Goal: Information Seeking & Learning: Learn about a topic

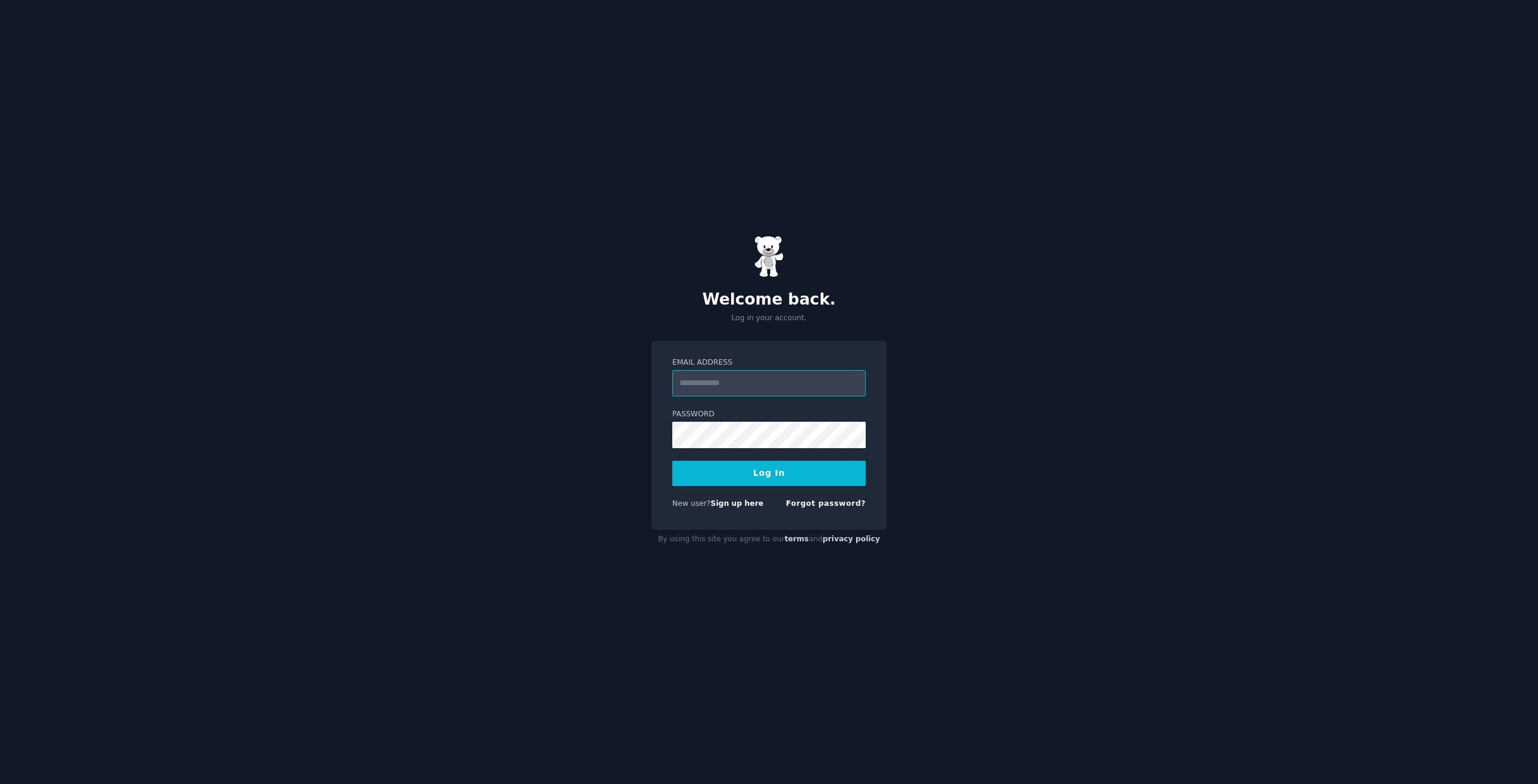
click at [761, 382] on input "Email Address" at bounding box center [769, 383] width 193 height 26
type input "**********"
click at [775, 478] on button "Log In" at bounding box center [769, 474] width 193 height 25
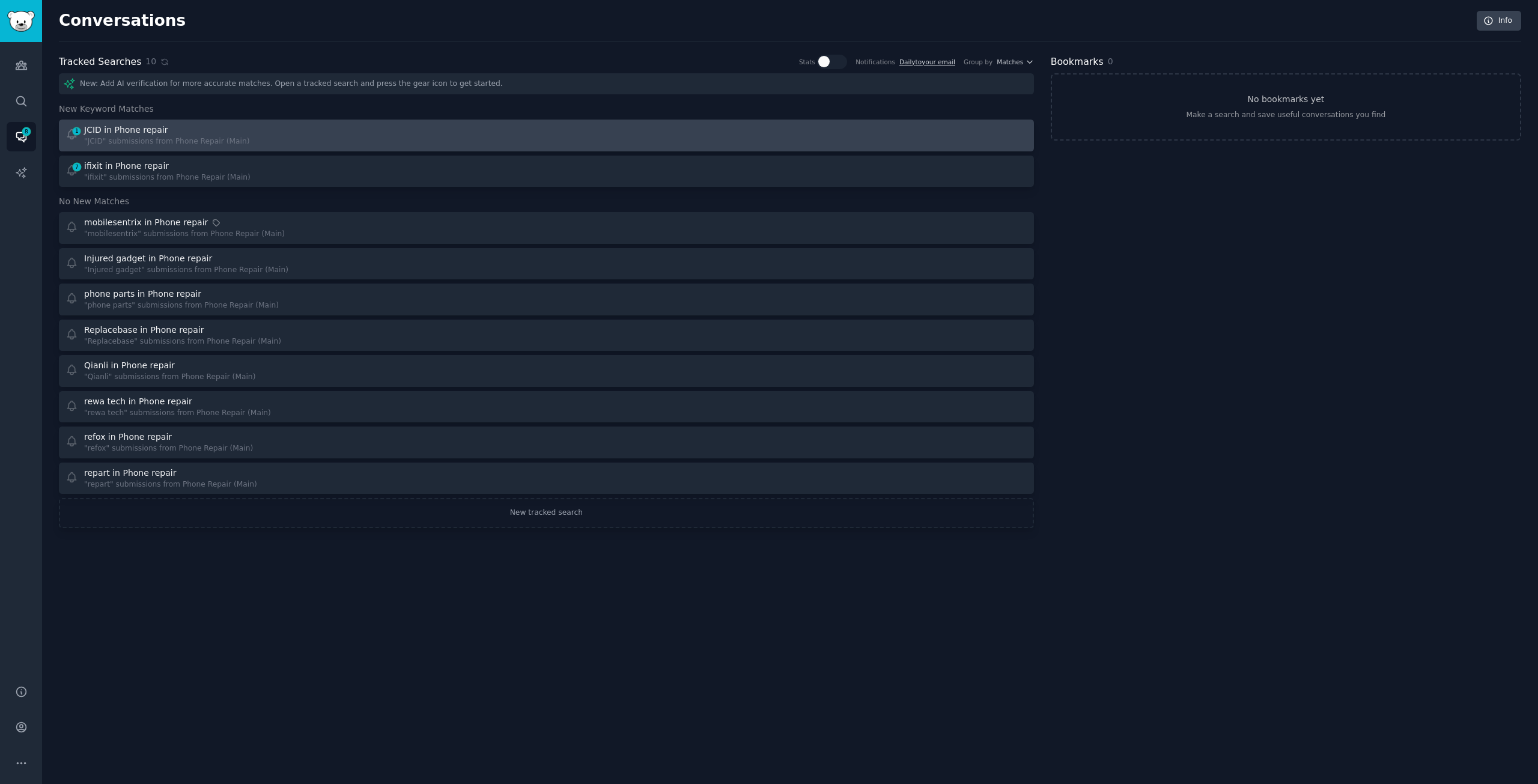
click at [160, 129] on div "JCID in Phone repair" at bounding box center [126, 130] width 84 height 13
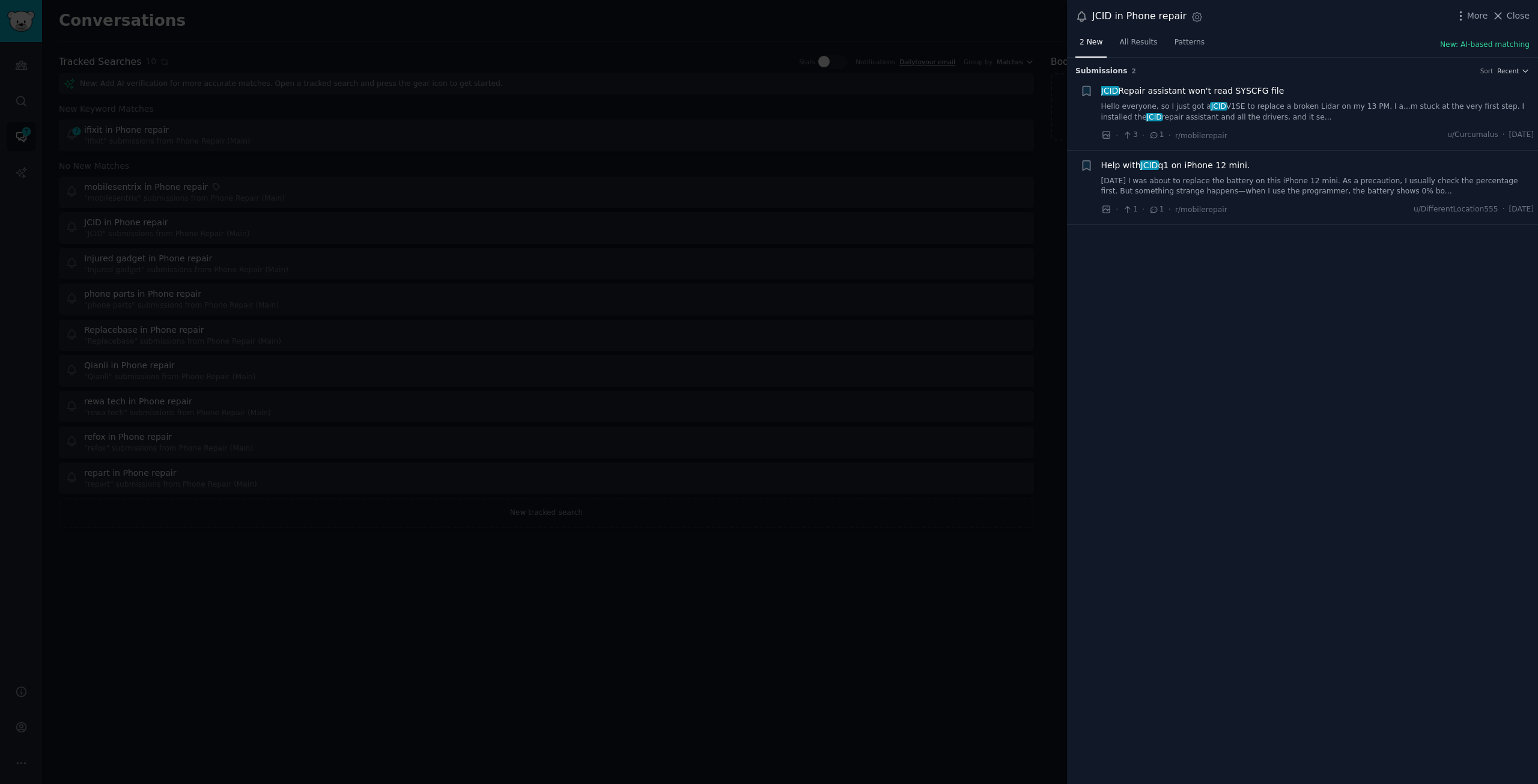
click at [1235, 183] on link "[DATE] I was about to replace the battery on this iPhone 12 mini. As a precauti…" at bounding box center [1318, 186] width 433 height 21
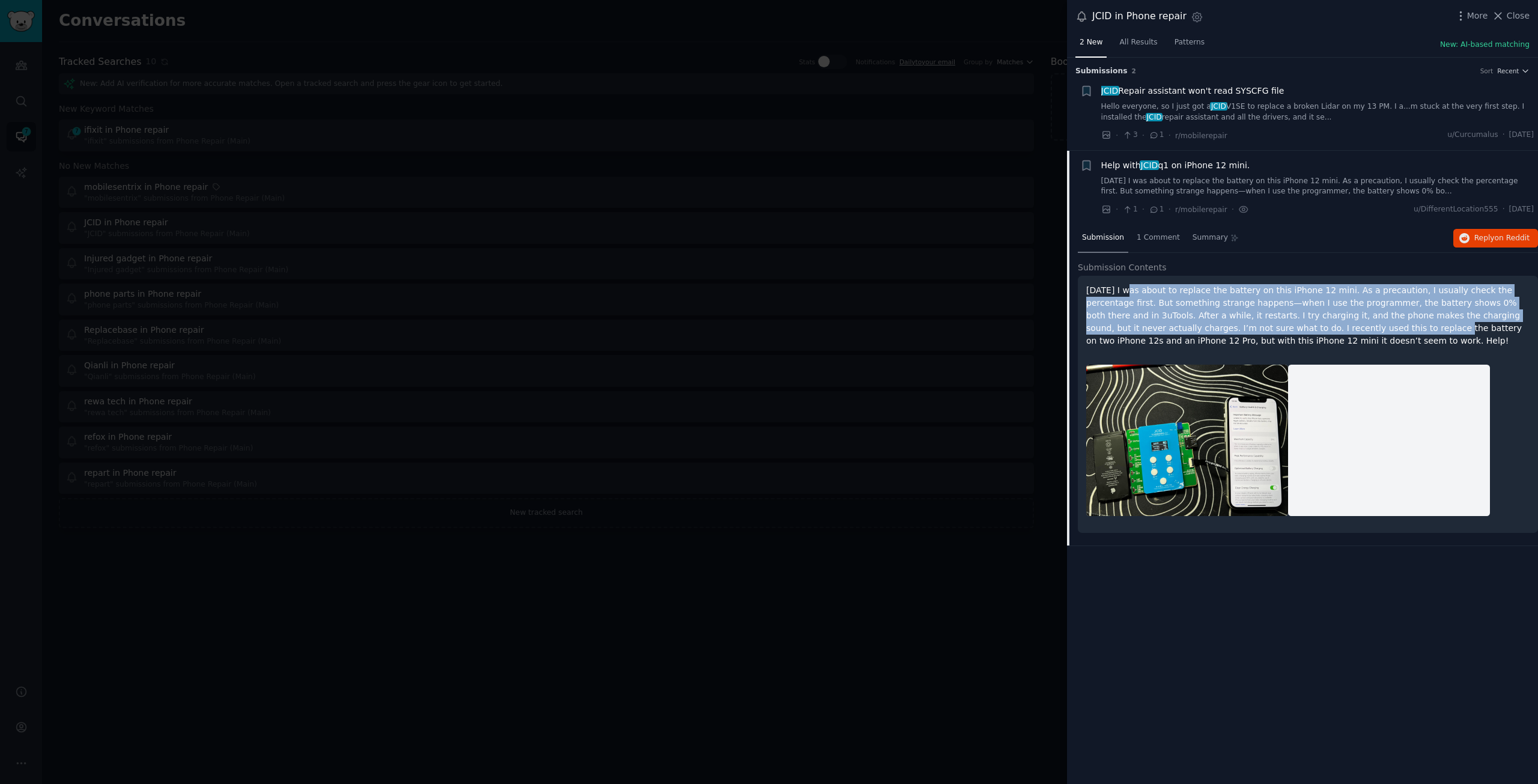
drag, startPoint x: 1126, startPoint y: 288, endPoint x: 1412, endPoint y: 334, distance: 289.7
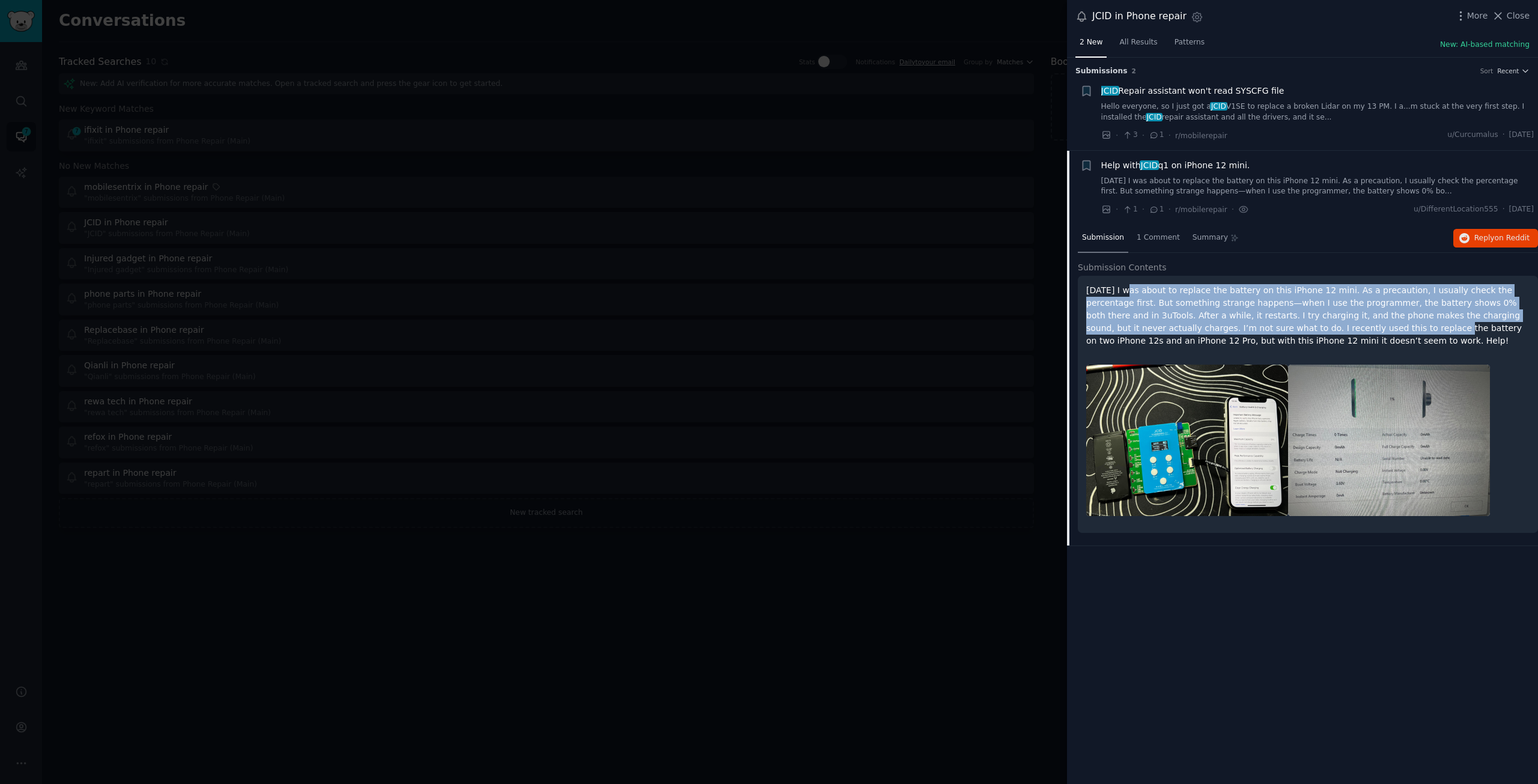
click at [1412, 334] on p "[DATE] I was about to replace the battery on this iPhone 12 mini. As a precauti…" at bounding box center [1308, 315] width 444 height 63
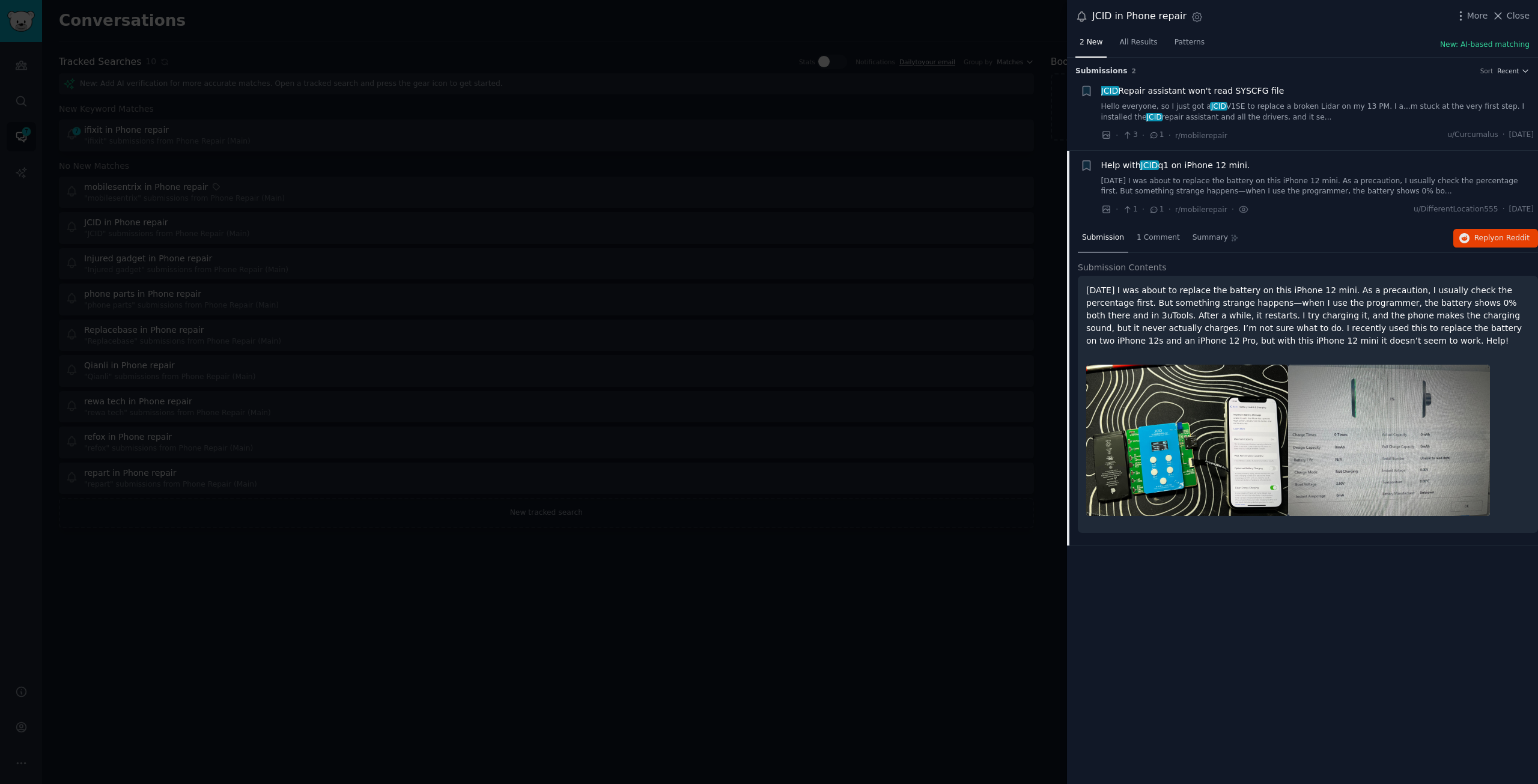
click at [763, 570] on div at bounding box center [769, 392] width 1538 height 784
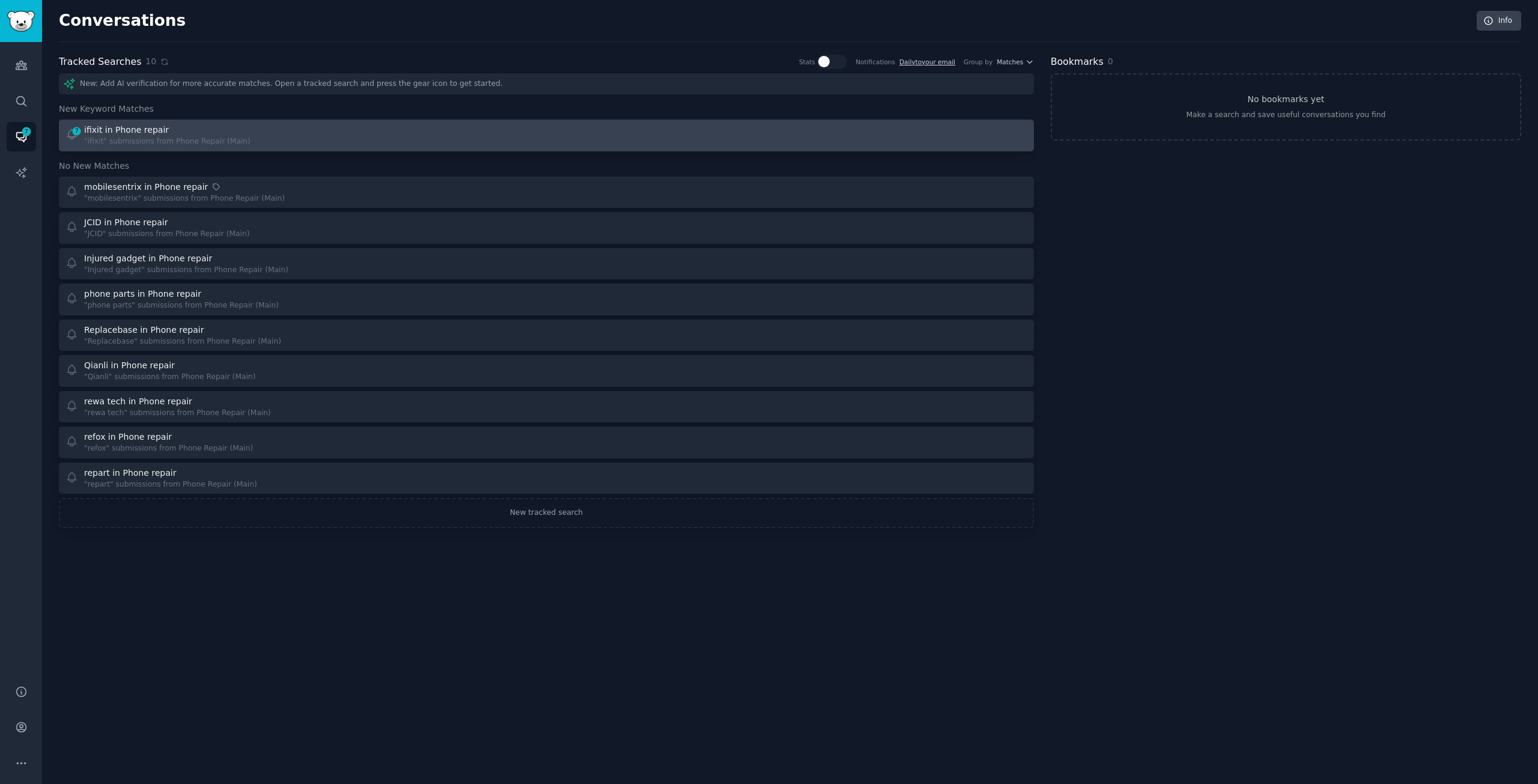
click at [133, 130] on div "ifixit in Phone repair" at bounding box center [126, 130] width 85 height 13
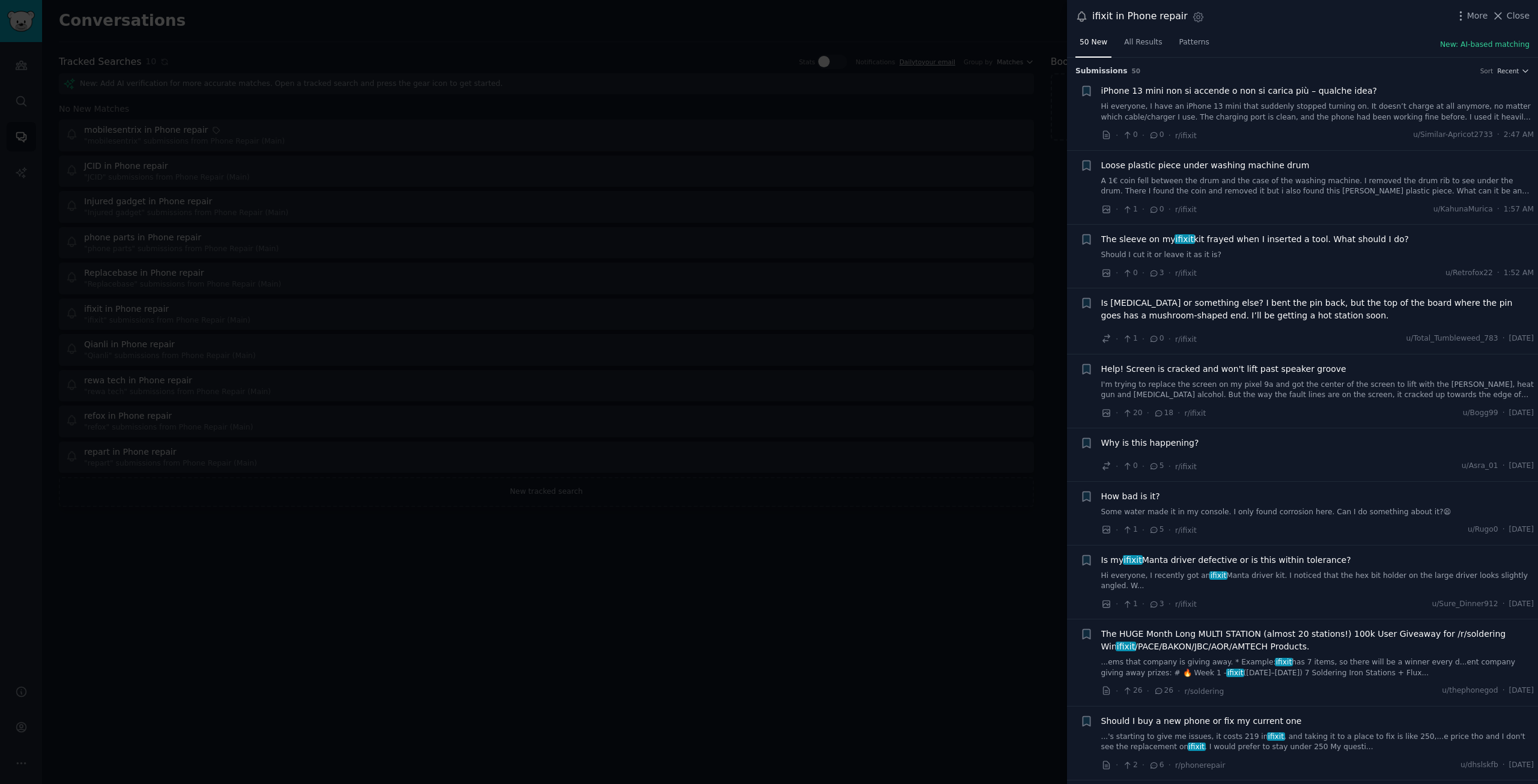
click at [358, 575] on div at bounding box center [769, 392] width 1538 height 784
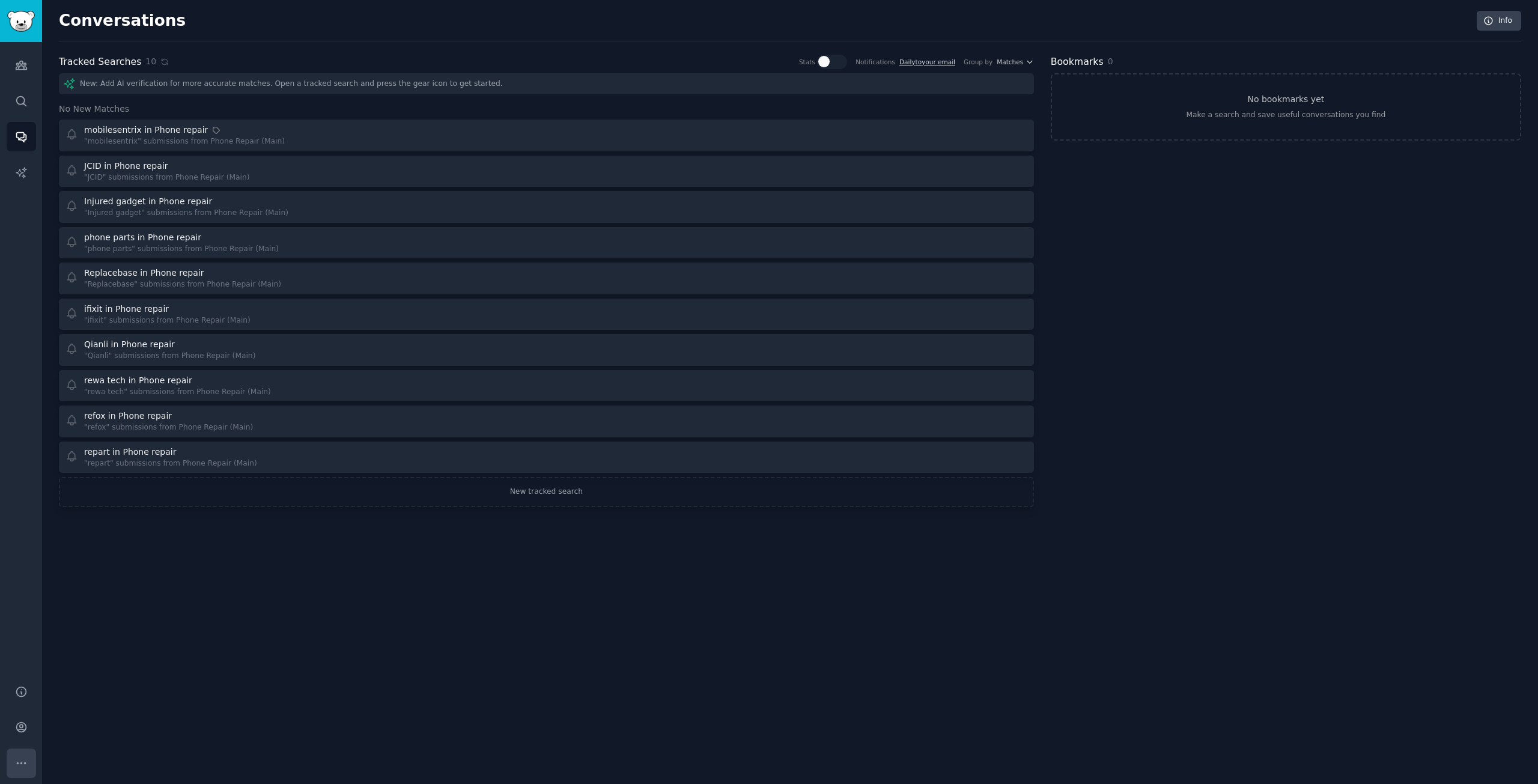
click at [13, 753] on button "More" at bounding box center [21, 763] width 29 height 29
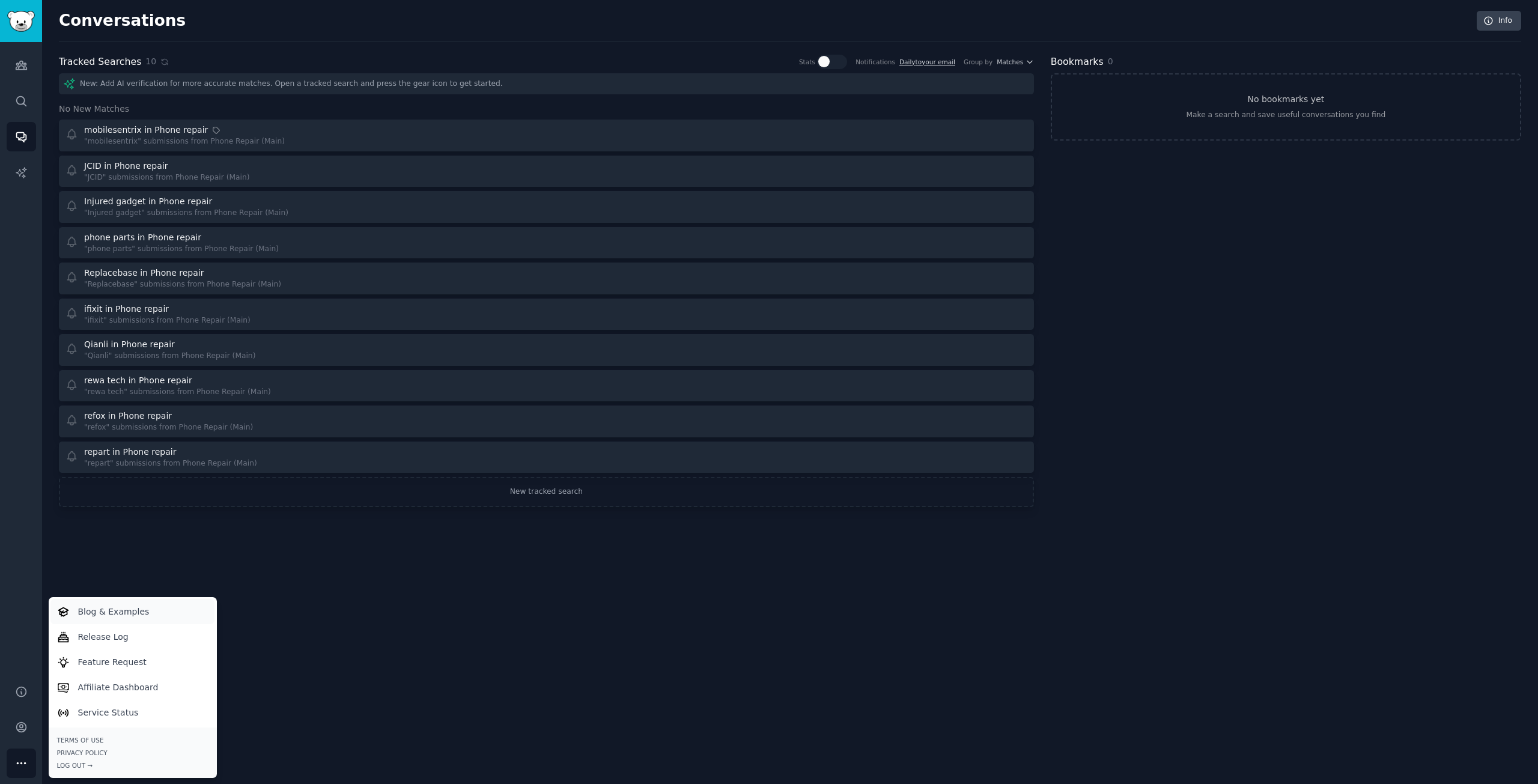
click at [125, 610] on p "Blog & Examples" at bounding box center [114, 611] width 72 height 13
click at [527, 553] on div "Conversations Info Tracked Searches 10 Stats Notifications Daily to your email …" at bounding box center [790, 392] width 1496 height 784
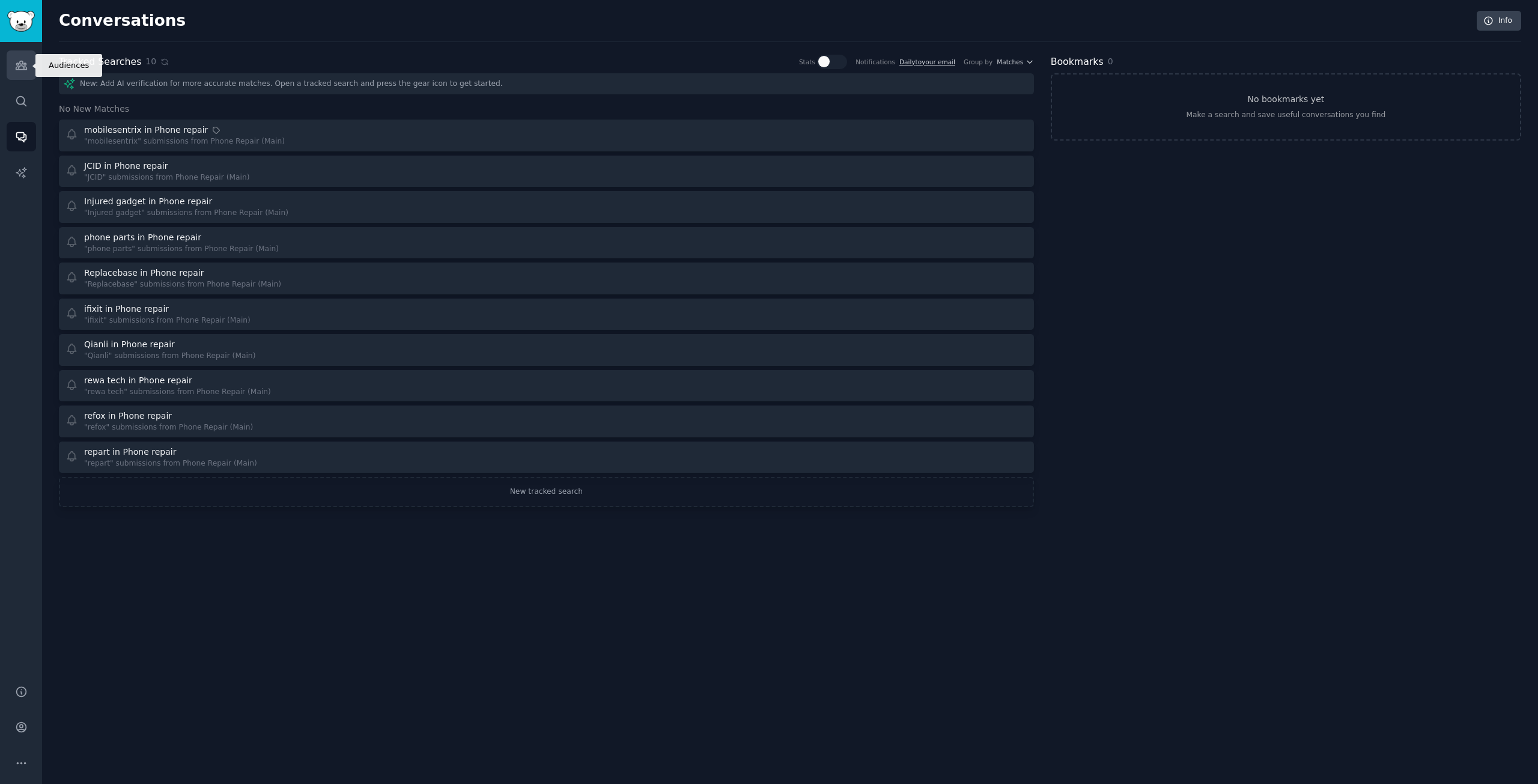
click at [21, 65] on icon "Sidebar" at bounding box center [21, 65] width 13 height 13
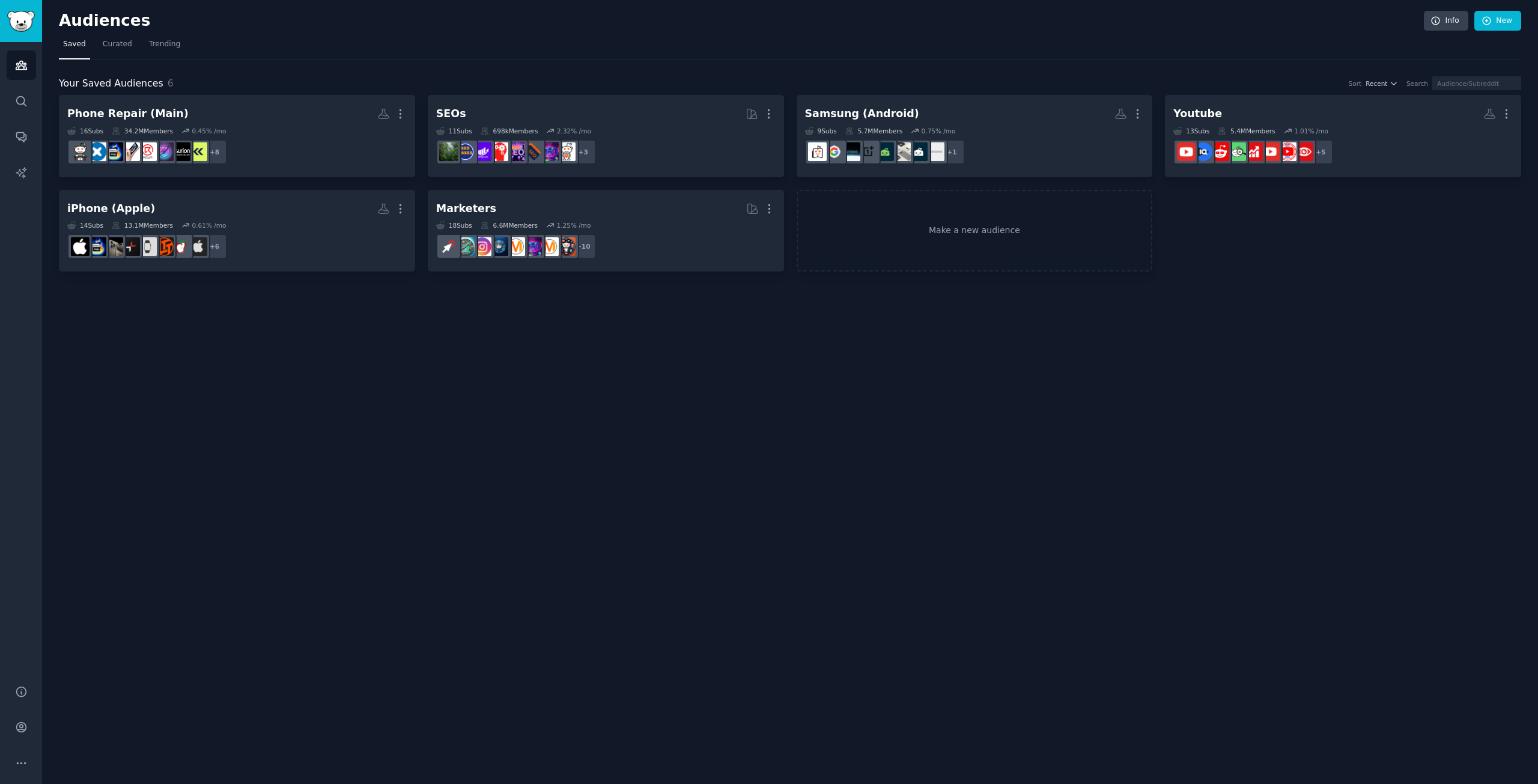
click at [557, 434] on div "Audiences Info New Saved Curated Trending Your Saved Audiences 6 Sort Recent Se…" at bounding box center [790, 392] width 1496 height 784
click at [15, 103] on icon "Sidebar" at bounding box center [21, 101] width 13 height 13
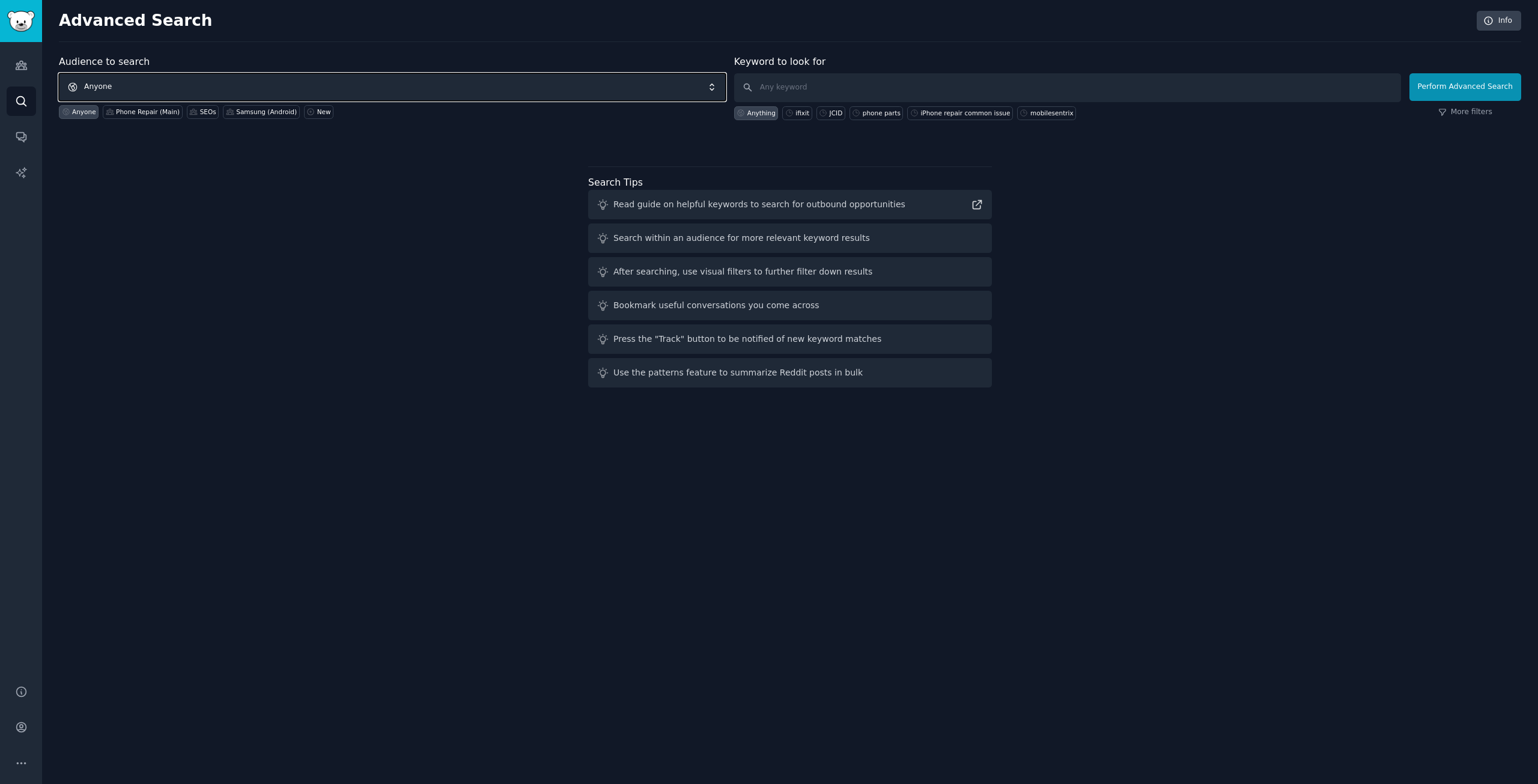
click at [333, 89] on span "Anyone" at bounding box center [392, 87] width 667 height 28
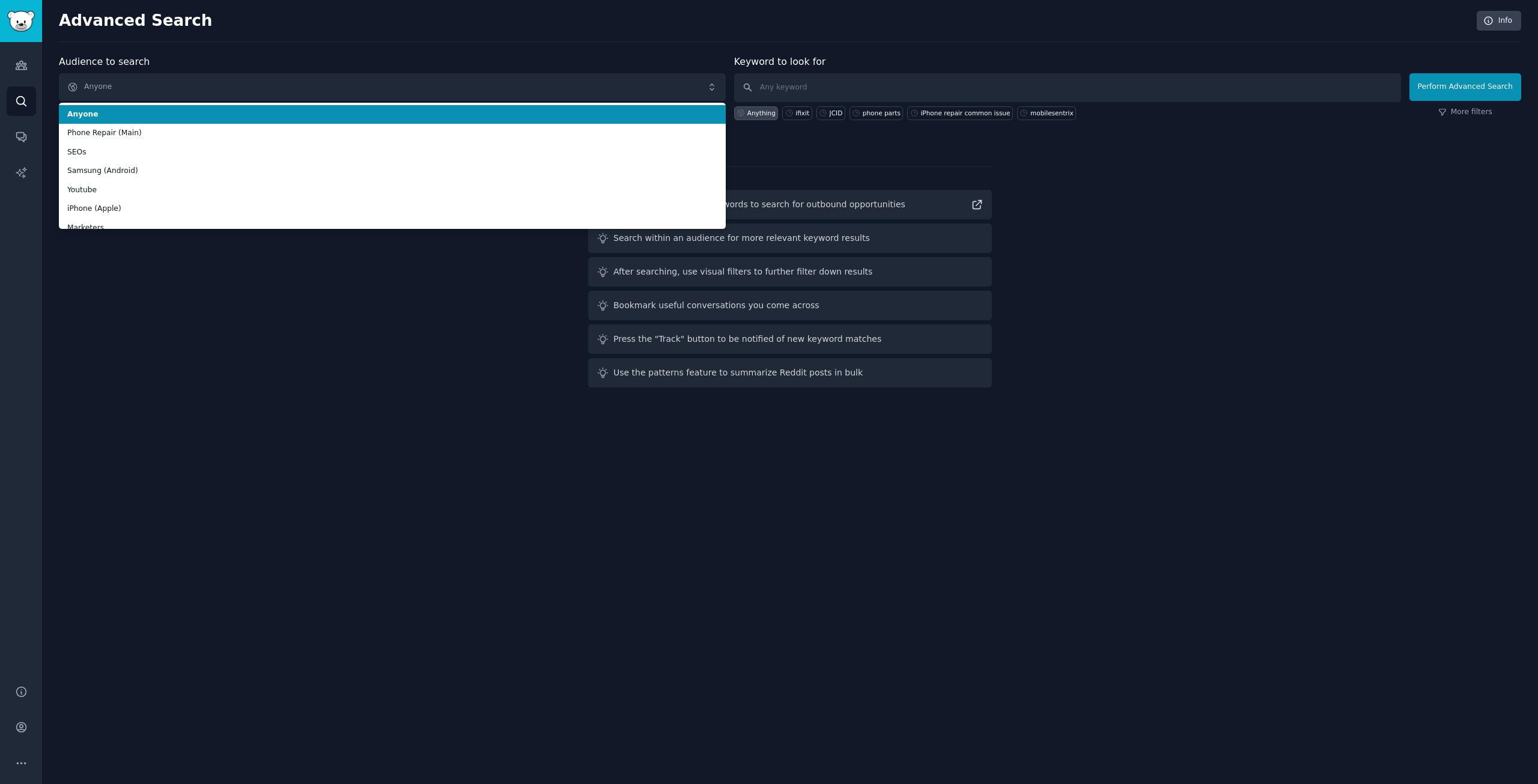
click at [851, 70] on div "Keyword to look for Anything ifixit JCID phone parts iPhone repair common issue…" at bounding box center [1068, 87] width 667 height 66
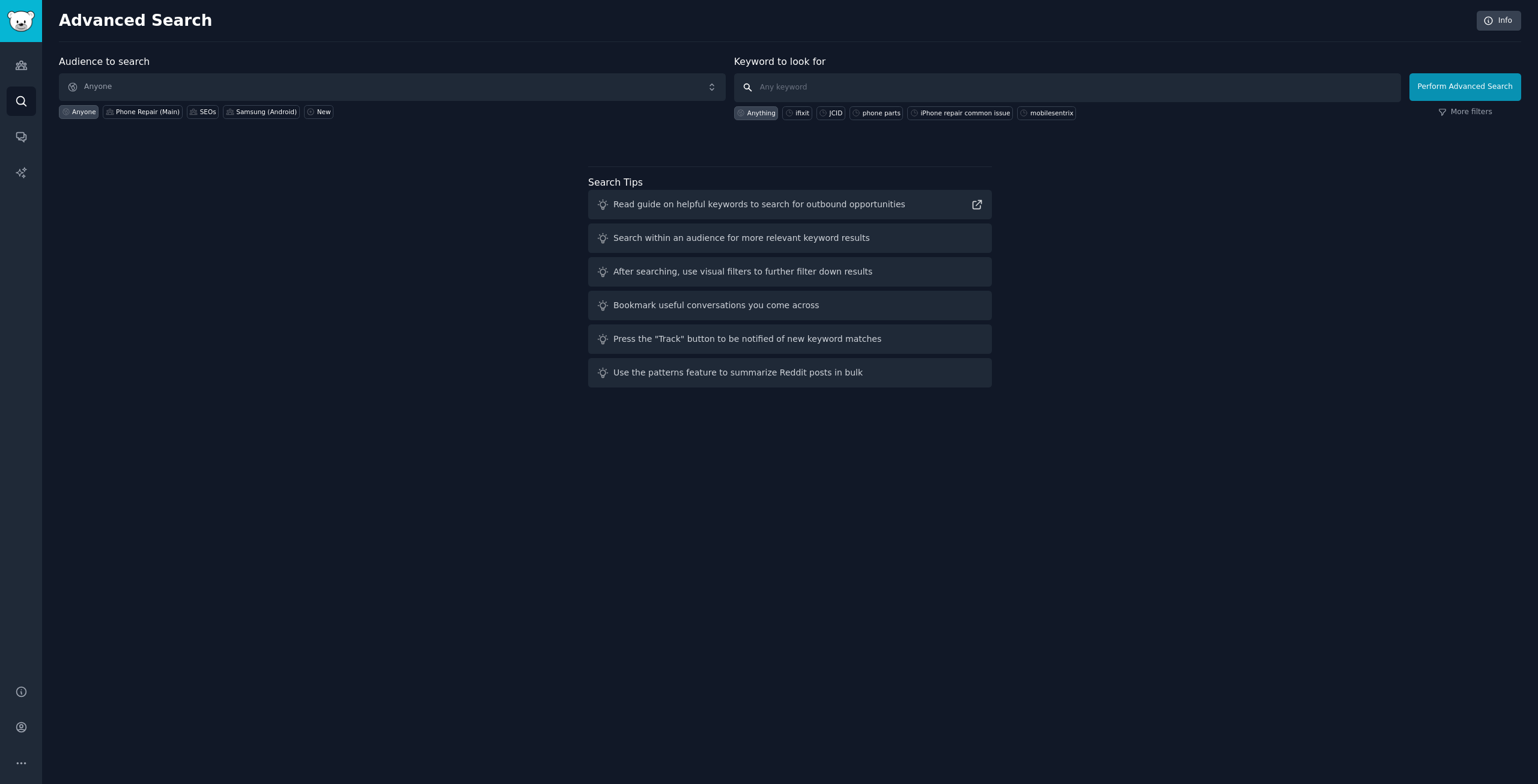
click at [856, 79] on input "text" at bounding box center [1068, 88] width 667 height 29
type input "linux"
click button "Perform Advanced Search" at bounding box center [1466, 87] width 112 height 28
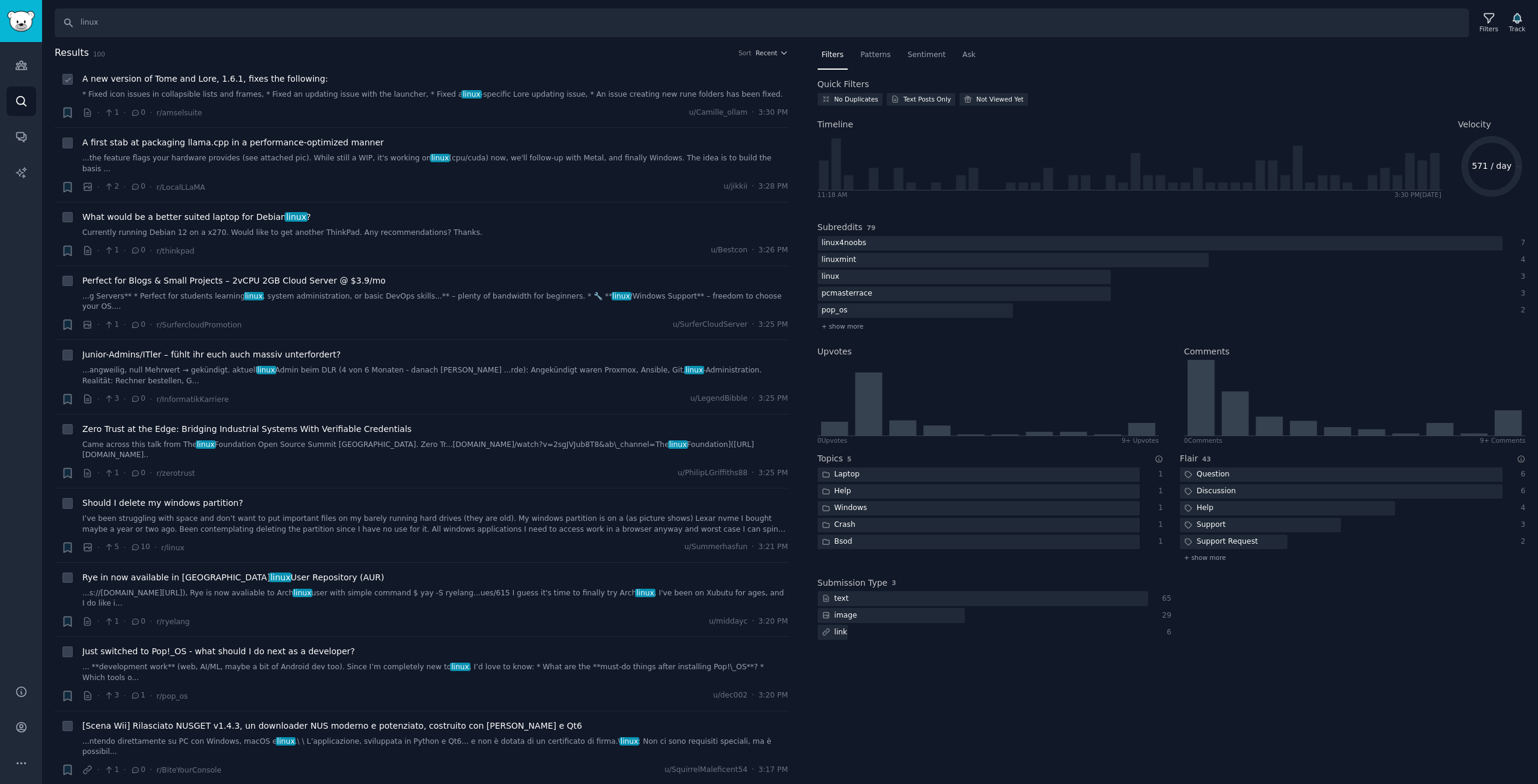
click at [191, 82] on span "A new version of Tome and Lore, 1.6.1, fixes the following:" at bounding box center [205, 79] width 246 height 13
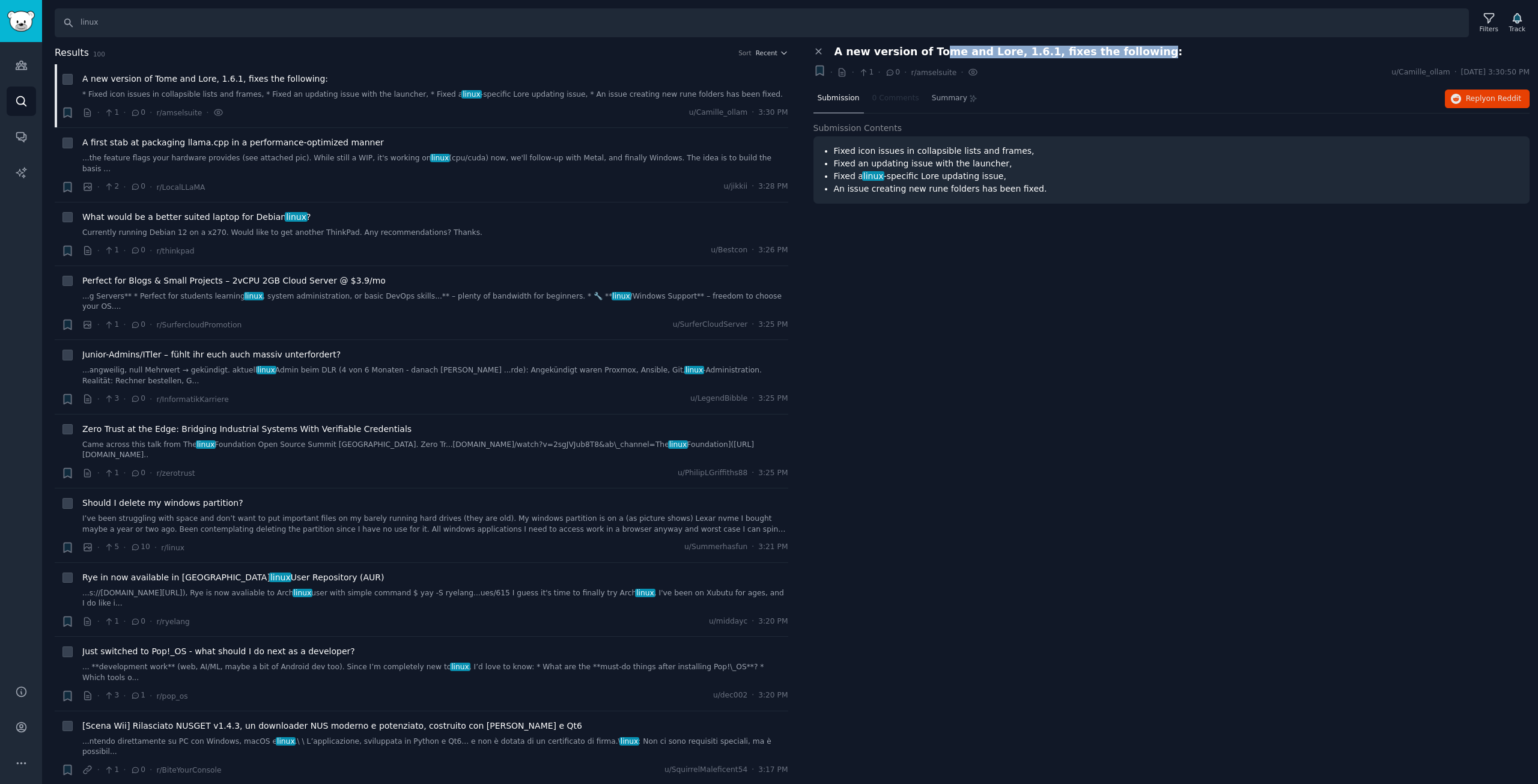
drag, startPoint x: 947, startPoint y: 51, endPoint x: 1140, endPoint y: 44, distance: 193.1
click at [1140, 44] on div "Search linux Filters Track Results 100 Sort Recent + A new version of Tome and …" at bounding box center [790, 392] width 1496 height 784
drag, startPoint x: 1066, startPoint y: 55, endPoint x: 1166, endPoint y: 49, distance: 100.2
click at [1166, 49] on div "A new version of Tome and Lore, 1.6.1, fixes the following:" at bounding box center [1182, 52] width 696 height 13
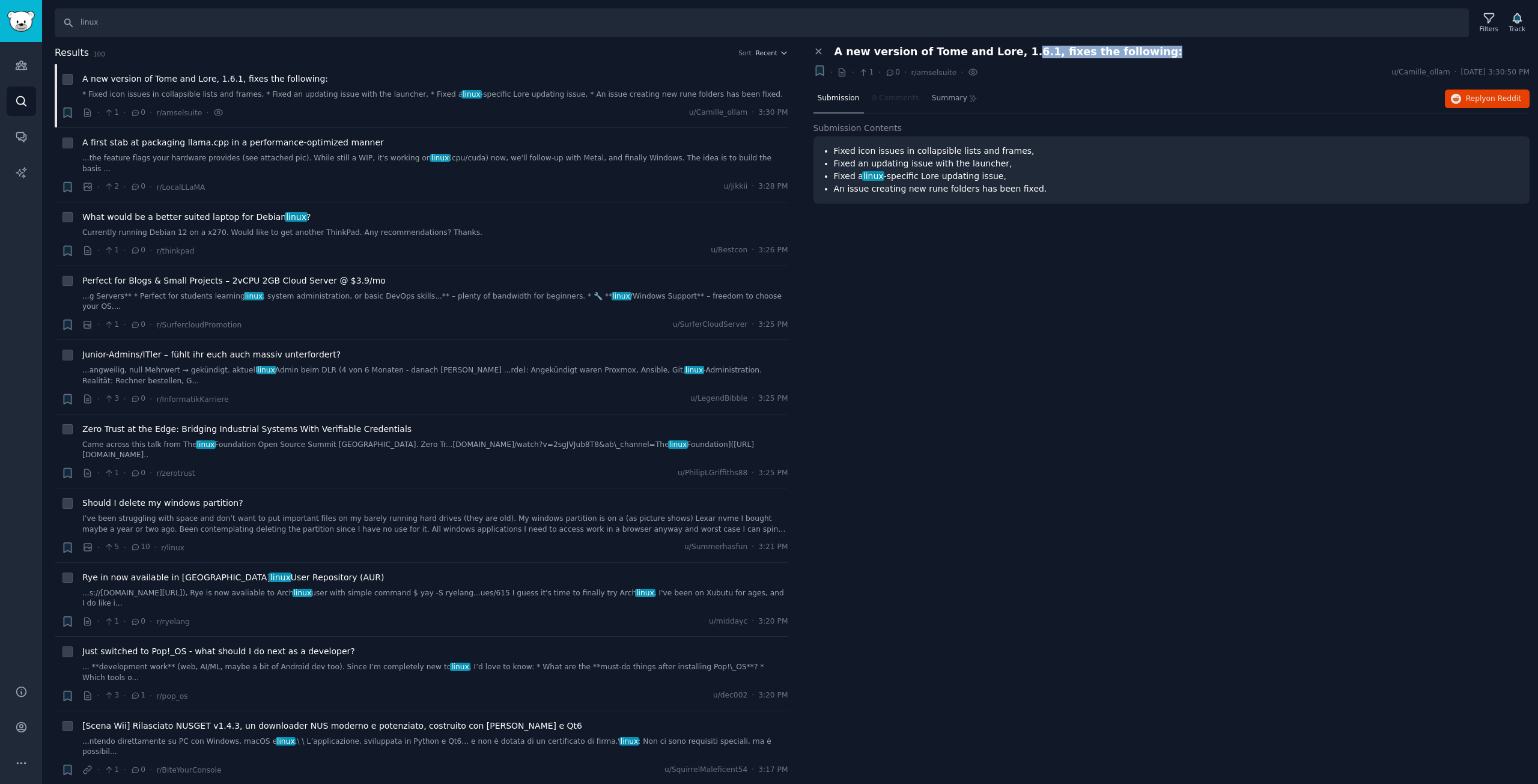
click at [1167, 49] on div "A new version of Tome and Lore, 1.6.1, fixes the following:" at bounding box center [1182, 52] width 696 height 13
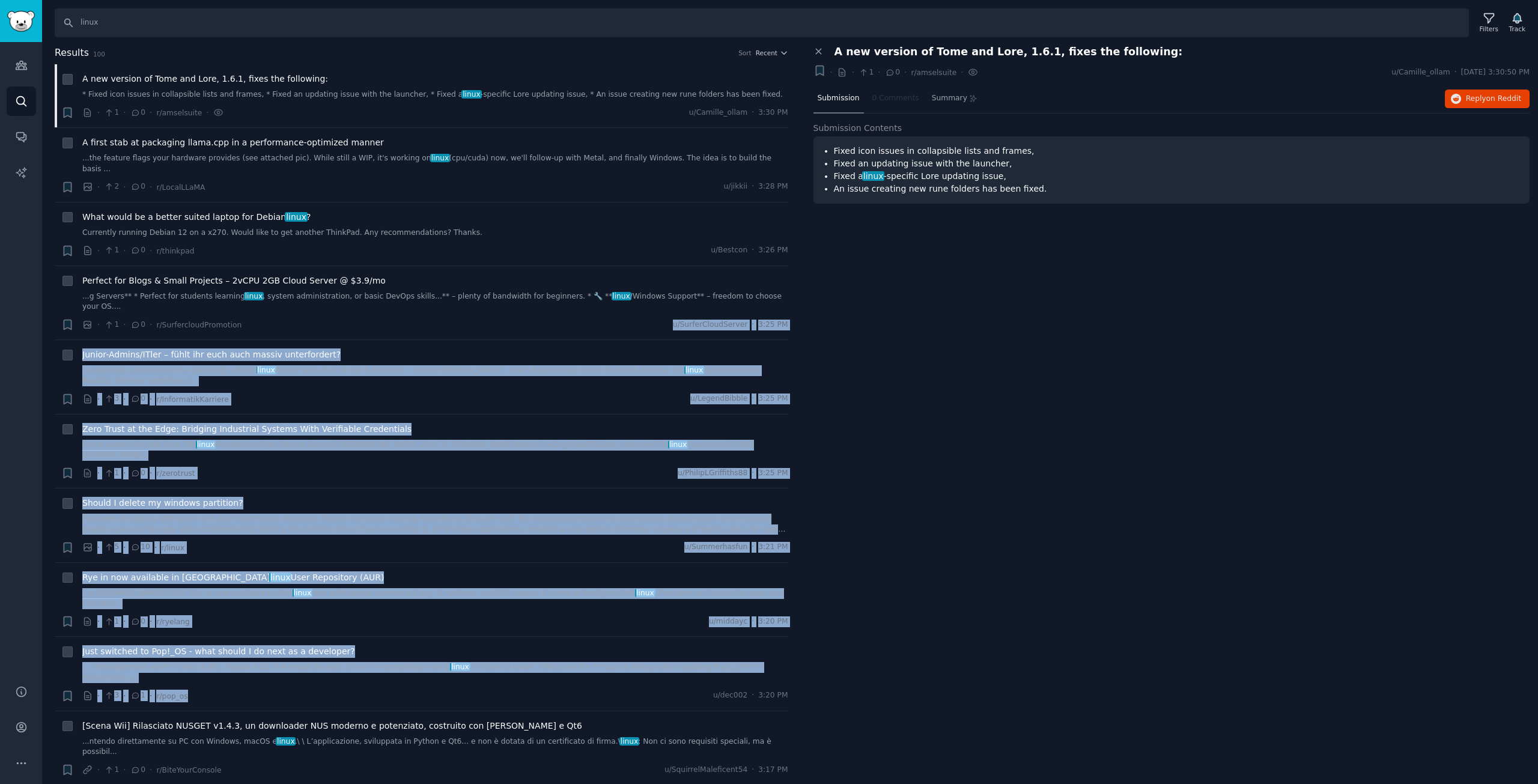
click at [367, 783] on html "Audiences Search Conversations AI Reports Help Account More Search linux Filter…" at bounding box center [769, 392] width 1538 height 784
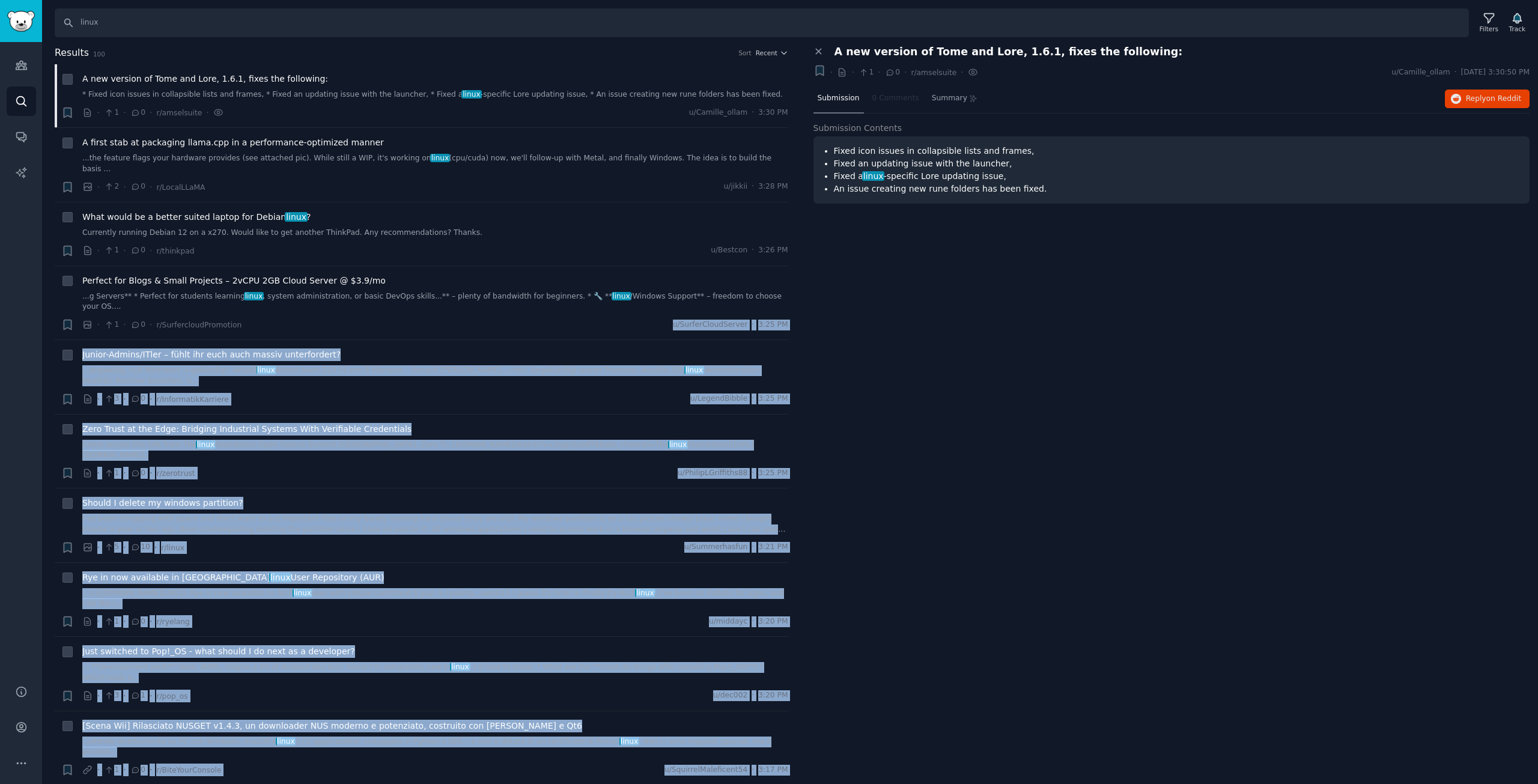
scroll to position [41, 0]
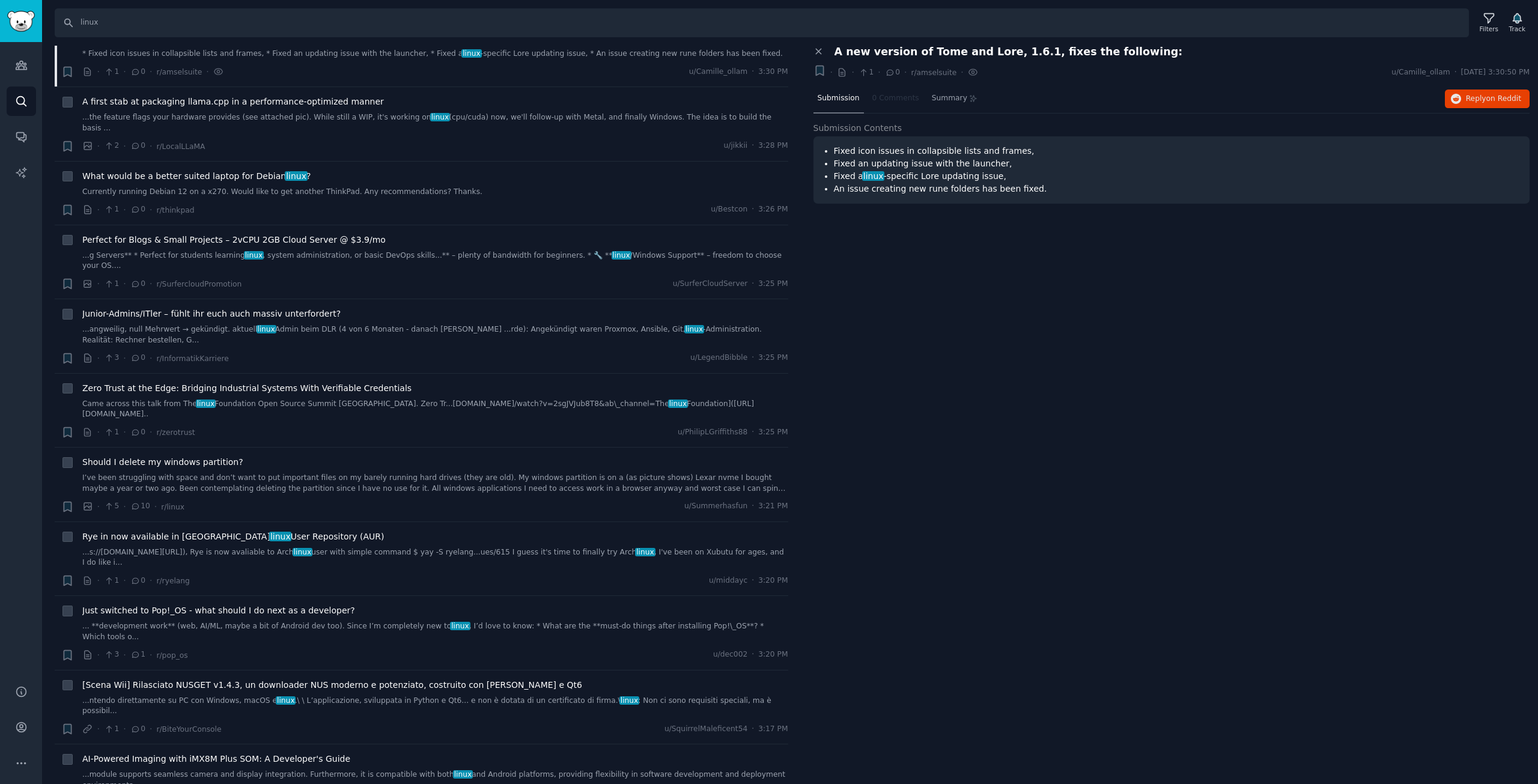
click at [955, 386] on div "Close panel A new version of Tome and Lore, 1.6.1, fixes the following: Bookmar…" at bounding box center [1171, 415] width 734 height 739
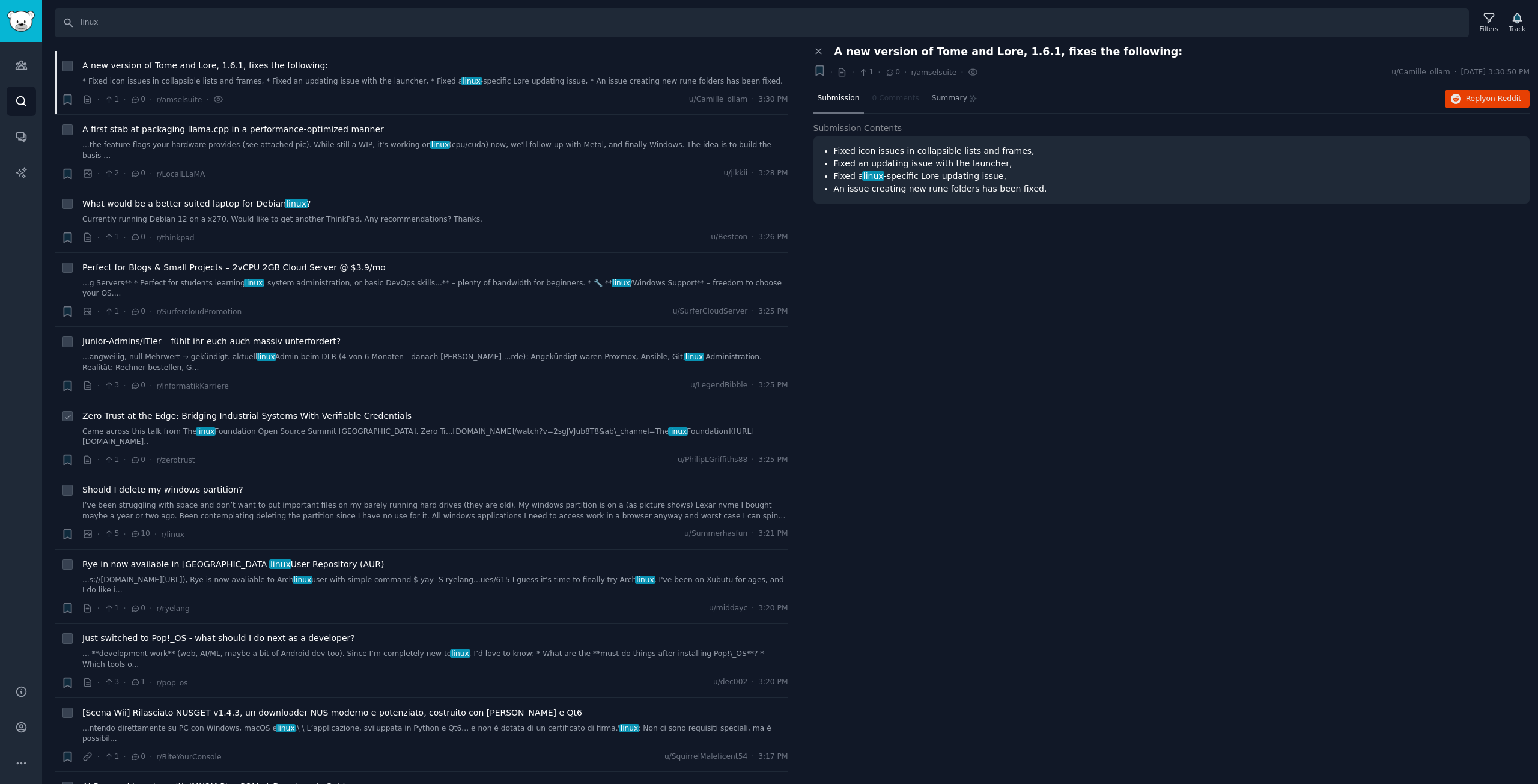
scroll to position [0, 0]
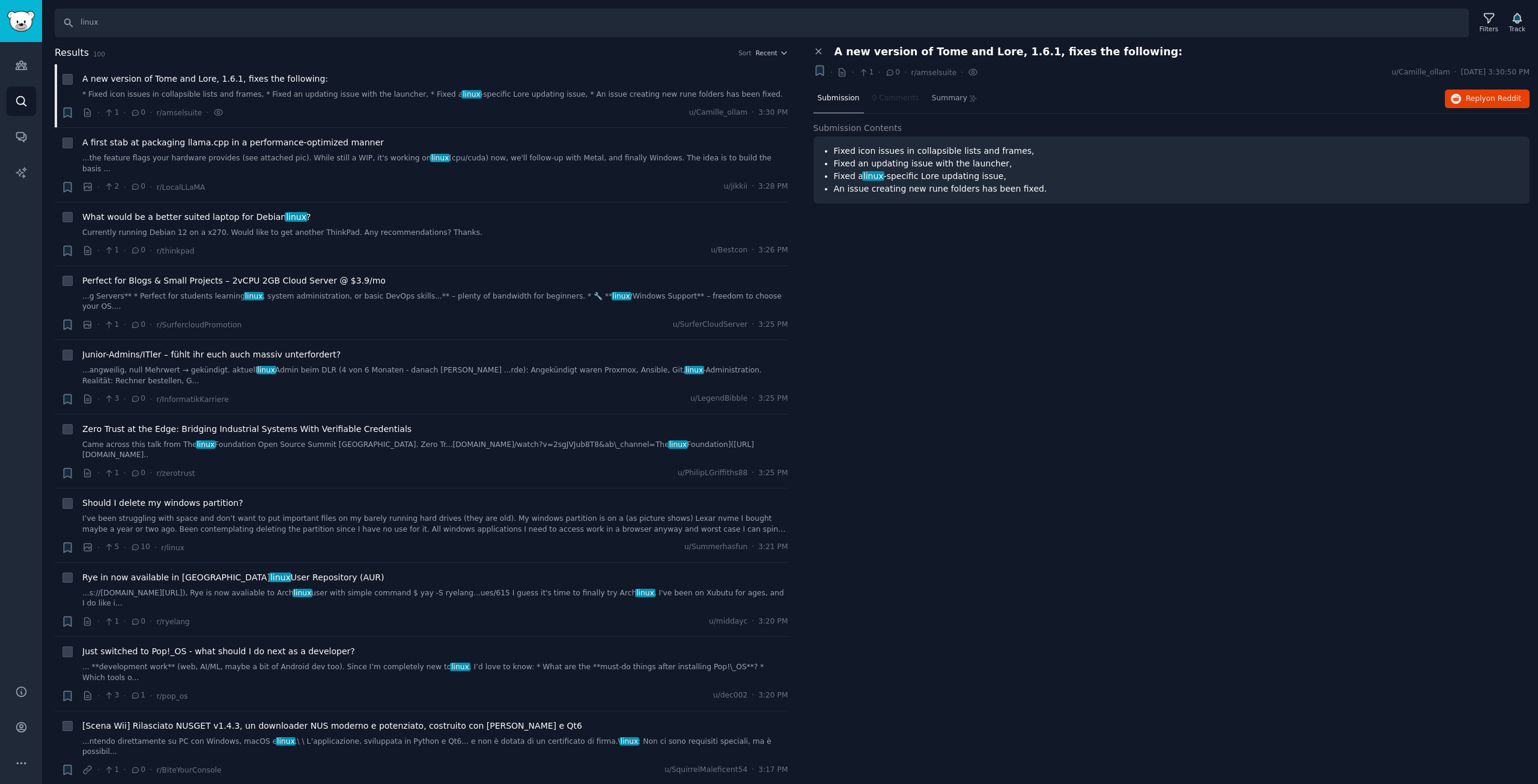
click at [780, 57] on h2 "Results 100 Sort Recent" at bounding box center [421, 53] width 734 height 15
click at [780, 56] on icon "button" at bounding box center [784, 53] width 8 height 8
click at [710, 94] on p "Upvotes" at bounding box center [709, 97] width 30 height 11
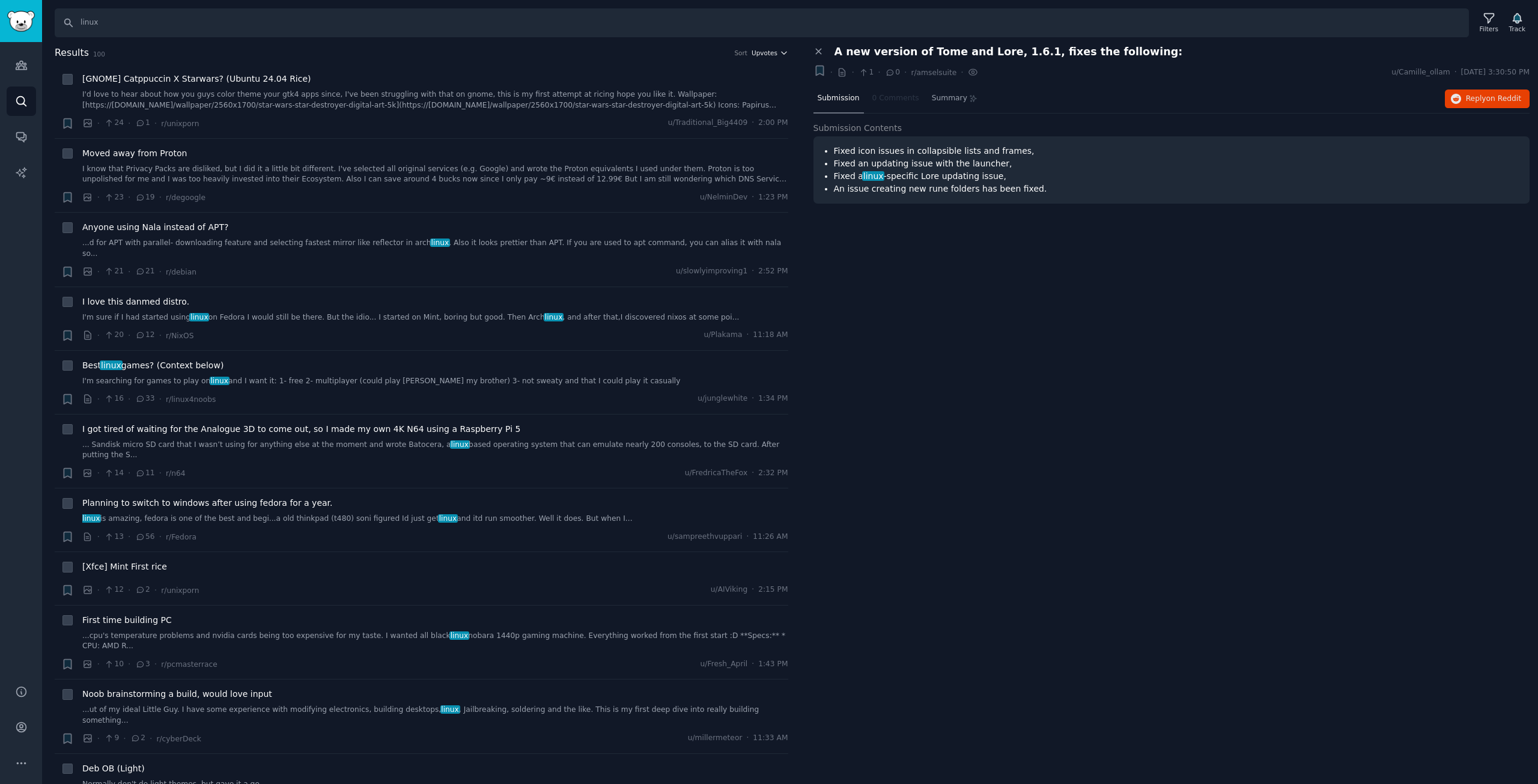
click at [769, 51] on span "Upvotes" at bounding box center [764, 53] width 26 height 8
click at [751, 119] on div "Comments" at bounding box center [728, 118] width 112 height 21
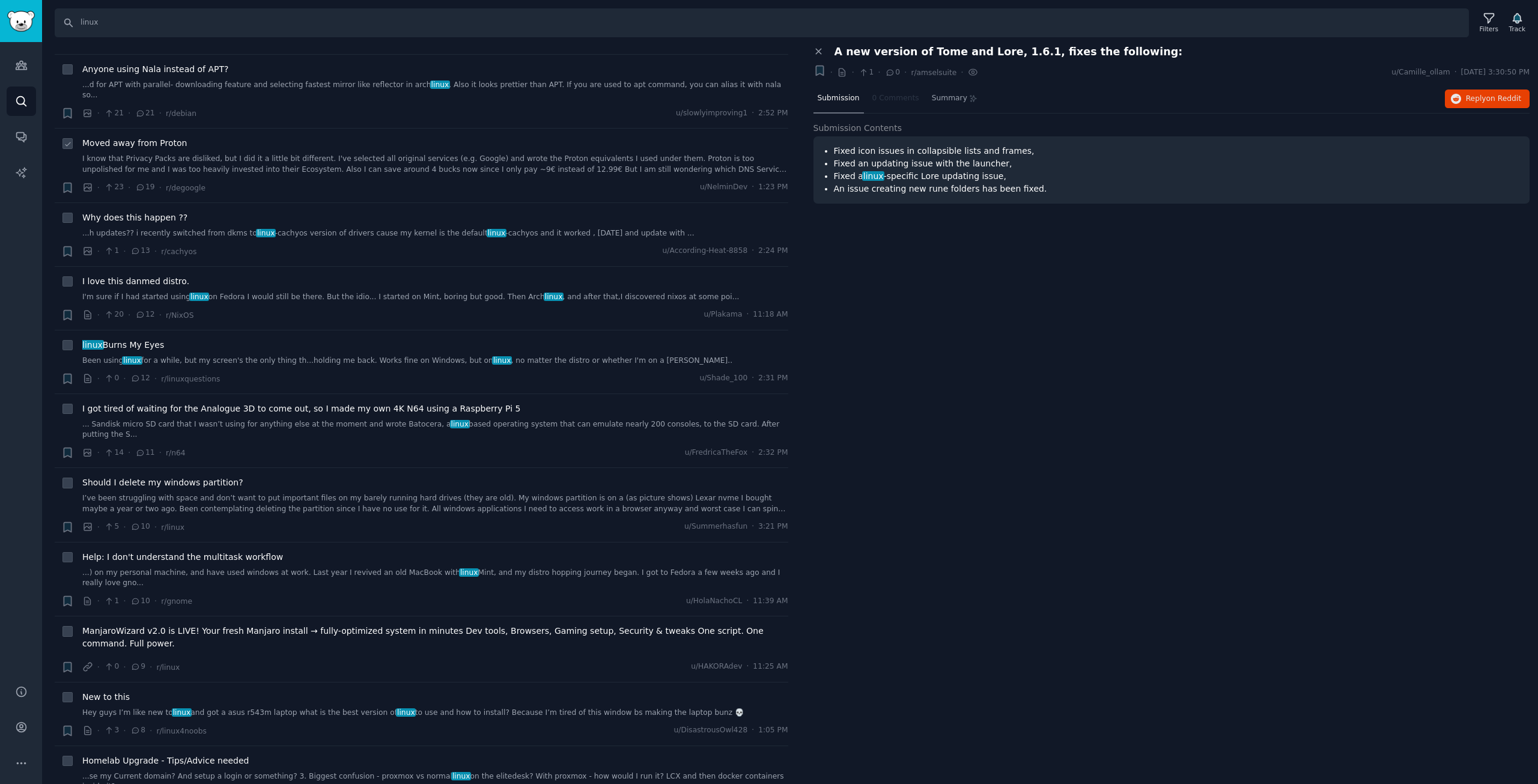
scroll to position [240, 0]
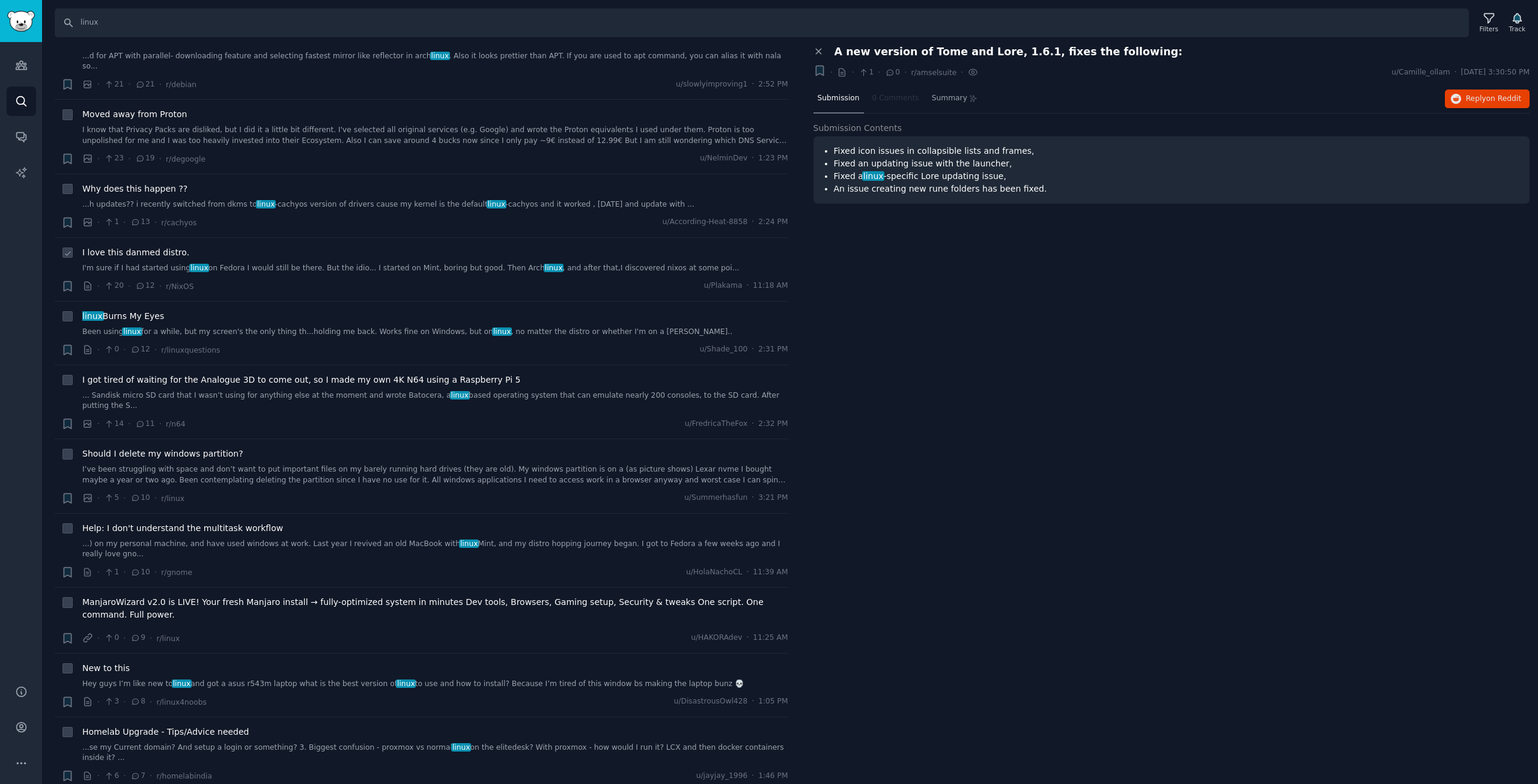
click at [160, 246] on span "I love this danmed distro." at bounding box center [136, 252] width 107 height 13
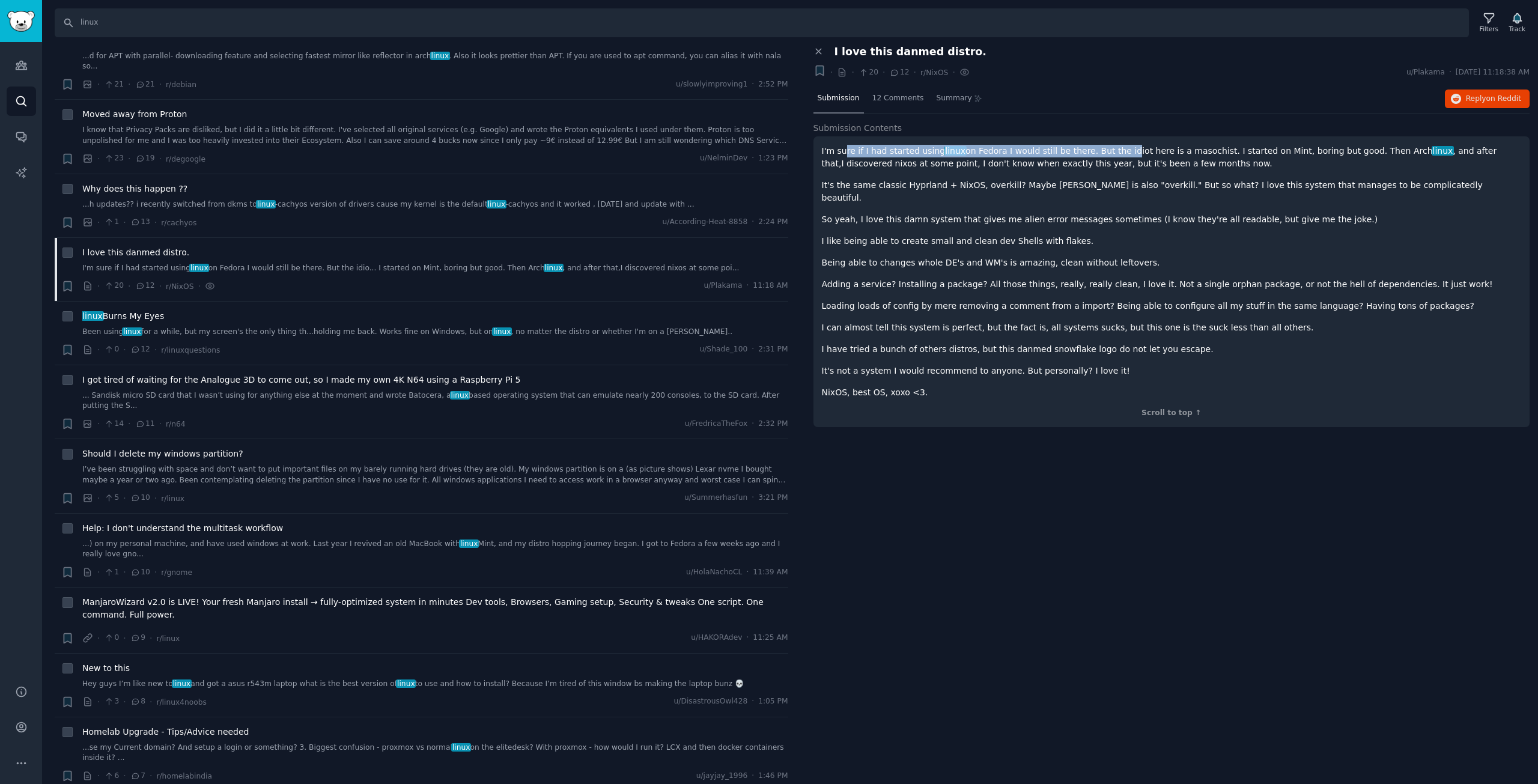
drag, startPoint x: 843, startPoint y: 150, endPoint x: 1129, endPoint y: 157, distance: 286.1
click at [1129, 157] on p "I'm sure if I had started using linux on Fedora I would still be there. But the…" at bounding box center [1171, 158] width 700 height 25
drag, startPoint x: 996, startPoint y: 149, endPoint x: 1091, endPoint y: 149, distance: 95.0
click at [1091, 149] on p "I'm sure if I had started using linux on Fedora I would still be there. But the…" at bounding box center [1171, 158] width 700 height 25
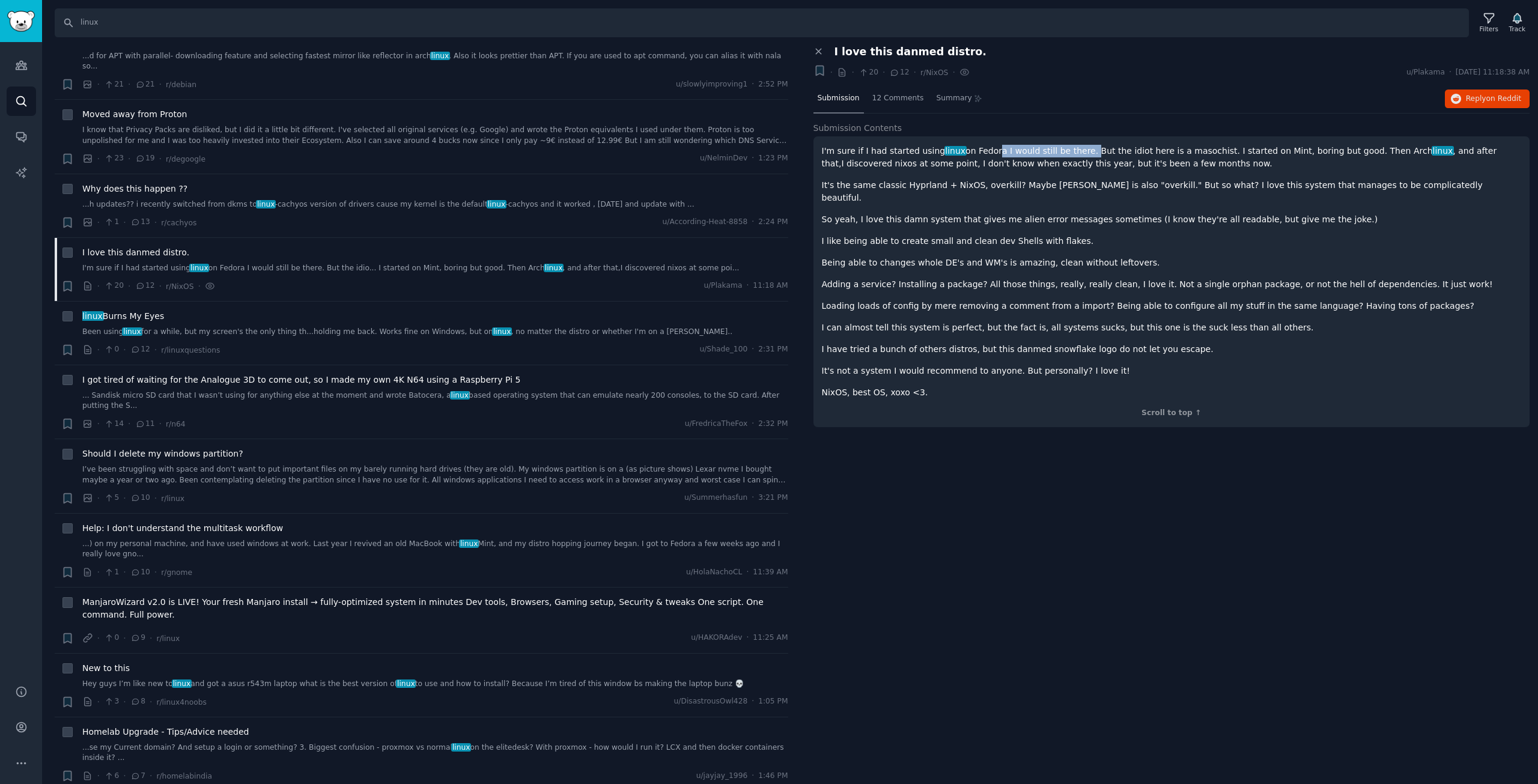
click at [1092, 149] on p "I'm sure if I had started using linux on Fedora I would still be there. But the…" at bounding box center [1171, 158] width 700 height 25
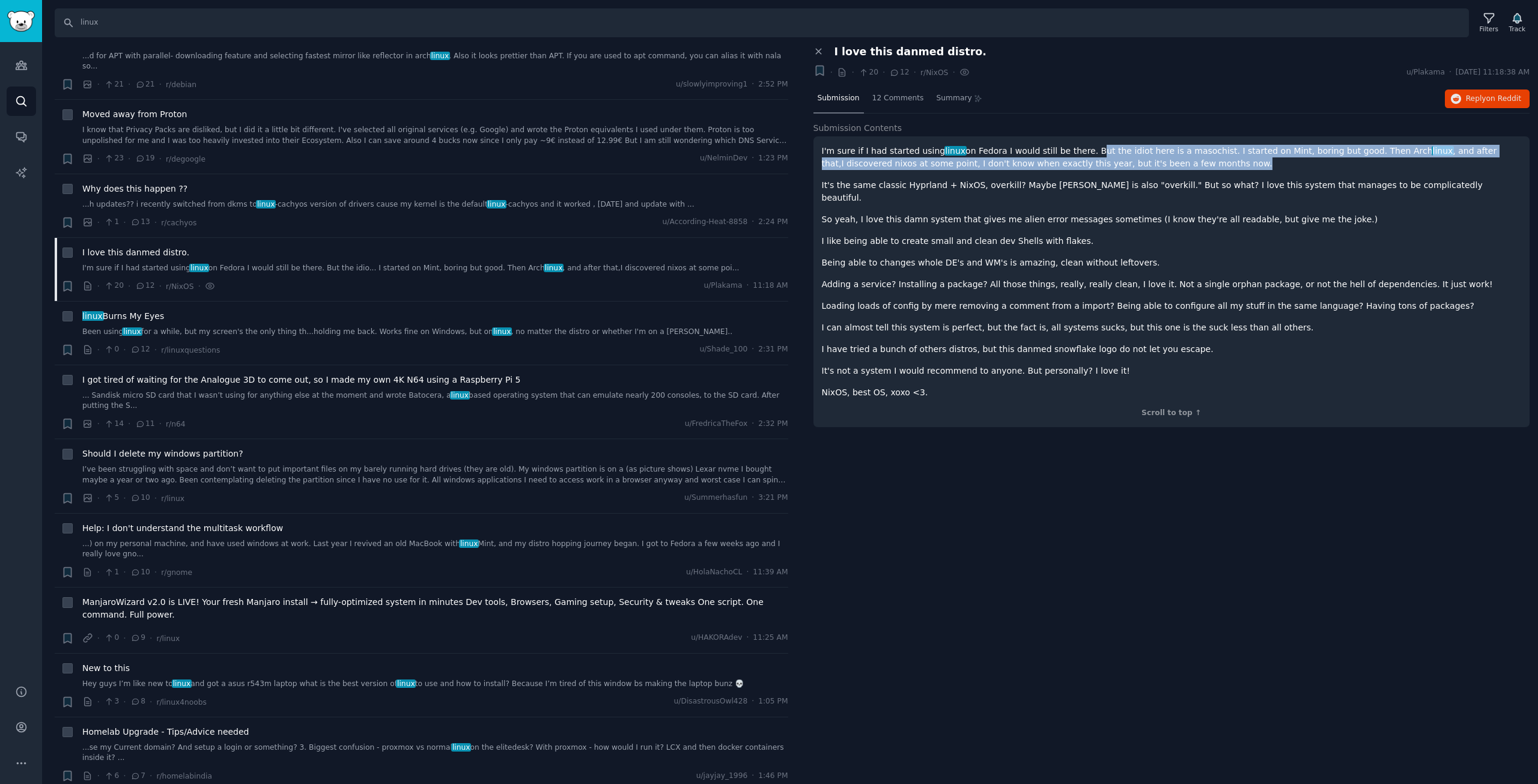
drag, startPoint x: 1096, startPoint y: 150, endPoint x: 1256, endPoint y: 167, distance: 160.9
click at [1256, 167] on p "I'm sure if I had started using linux on Fedora I would still be there. But the…" at bounding box center [1171, 158] width 700 height 25
drag, startPoint x: 866, startPoint y: 162, endPoint x: 1253, endPoint y: 161, distance: 387.0
click at [1253, 161] on p "I'm sure if I had started using linux on Fedora I would still be there. But the…" at bounding box center [1171, 158] width 700 height 25
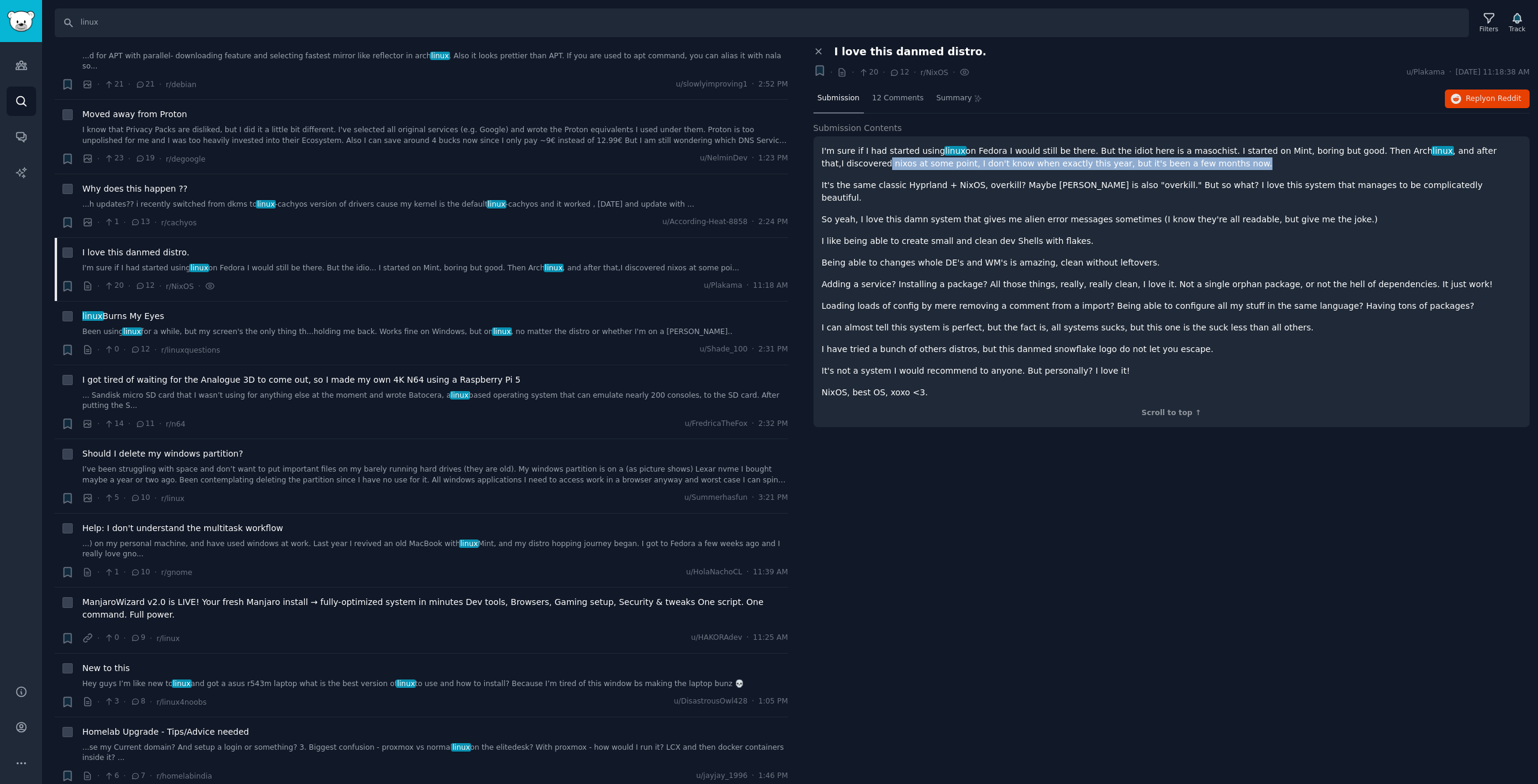
click at [1253, 161] on p "I'm sure if I had started using linux on Fedora I would still be there. But the…" at bounding box center [1171, 158] width 700 height 25
drag, startPoint x: 1095, startPoint y: 166, endPoint x: 1232, endPoint y: 161, distance: 137.1
click at [1232, 161] on p "I'm sure if I had started using linux on Fedora I would still be there. But the…" at bounding box center [1171, 158] width 700 height 25
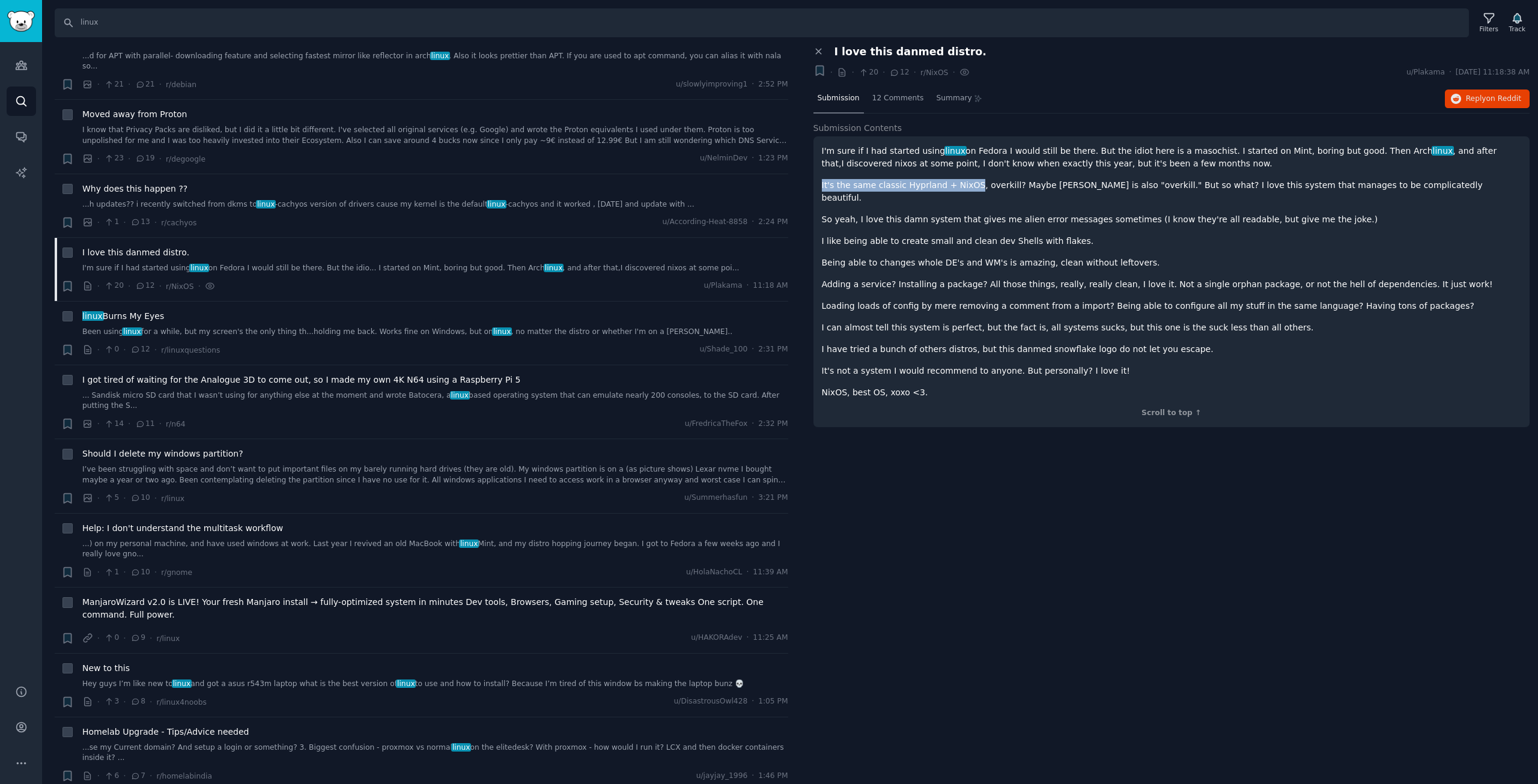
drag, startPoint x: 822, startPoint y: 182, endPoint x: 974, endPoint y: 183, distance: 152.0
click at [974, 183] on p "It's the same classic Hyprland + NixOS, overkill? Maybe Nix is also "overkill."…" at bounding box center [1171, 191] width 700 height 25
click at [975, 182] on p "It's the same classic Hyprland + NixOS, overkill? Maybe Nix is also "overkill."…" at bounding box center [1171, 191] width 700 height 25
drag, startPoint x: 983, startPoint y: 182, endPoint x: 1118, endPoint y: 185, distance: 135.0
click at [1118, 185] on p "It's the same classic Hyprland + NixOS, overkill? Maybe Nix is also "overkill."…" at bounding box center [1171, 191] width 700 height 25
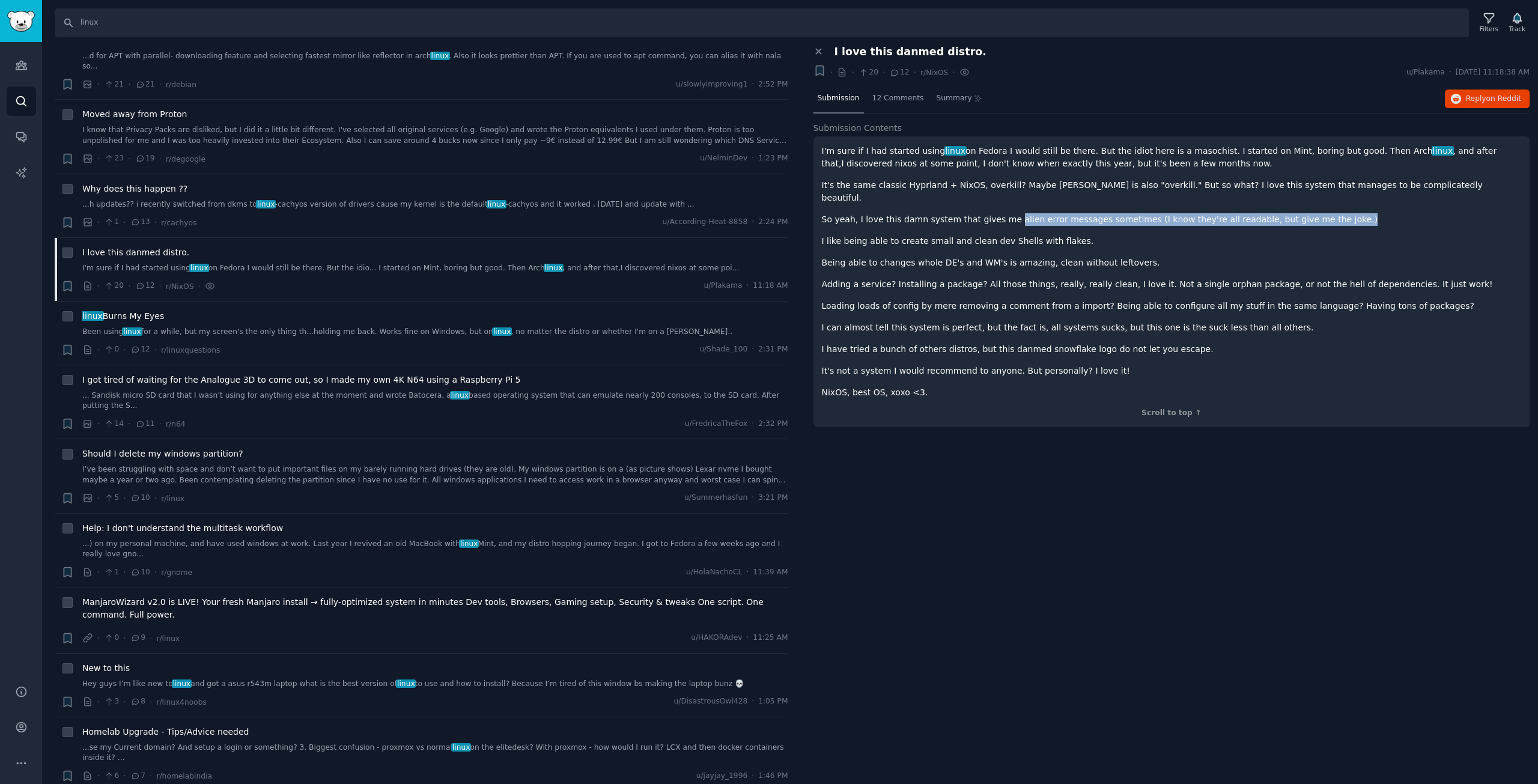
drag, startPoint x: 1012, startPoint y: 206, endPoint x: 1380, endPoint y: 202, distance: 368.0
click at [1380, 213] on p "So yeah, I love this damn system that gives me alien error messages sometimes (…" at bounding box center [1171, 219] width 700 height 13
click at [1381, 213] on p "So yeah, I love this damn system that gives me alien error messages sometimes (…" at bounding box center [1171, 219] width 700 height 13
drag, startPoint x: 864, startPoint y: 208, endPoint x: 883, endPoint y: 230, distance: 29.1
click at [883, 230] on div "I'm sure if I had started using linux on Fedora I would still be there. But the…" at bounding box center [1171, 272] width 700 height 254
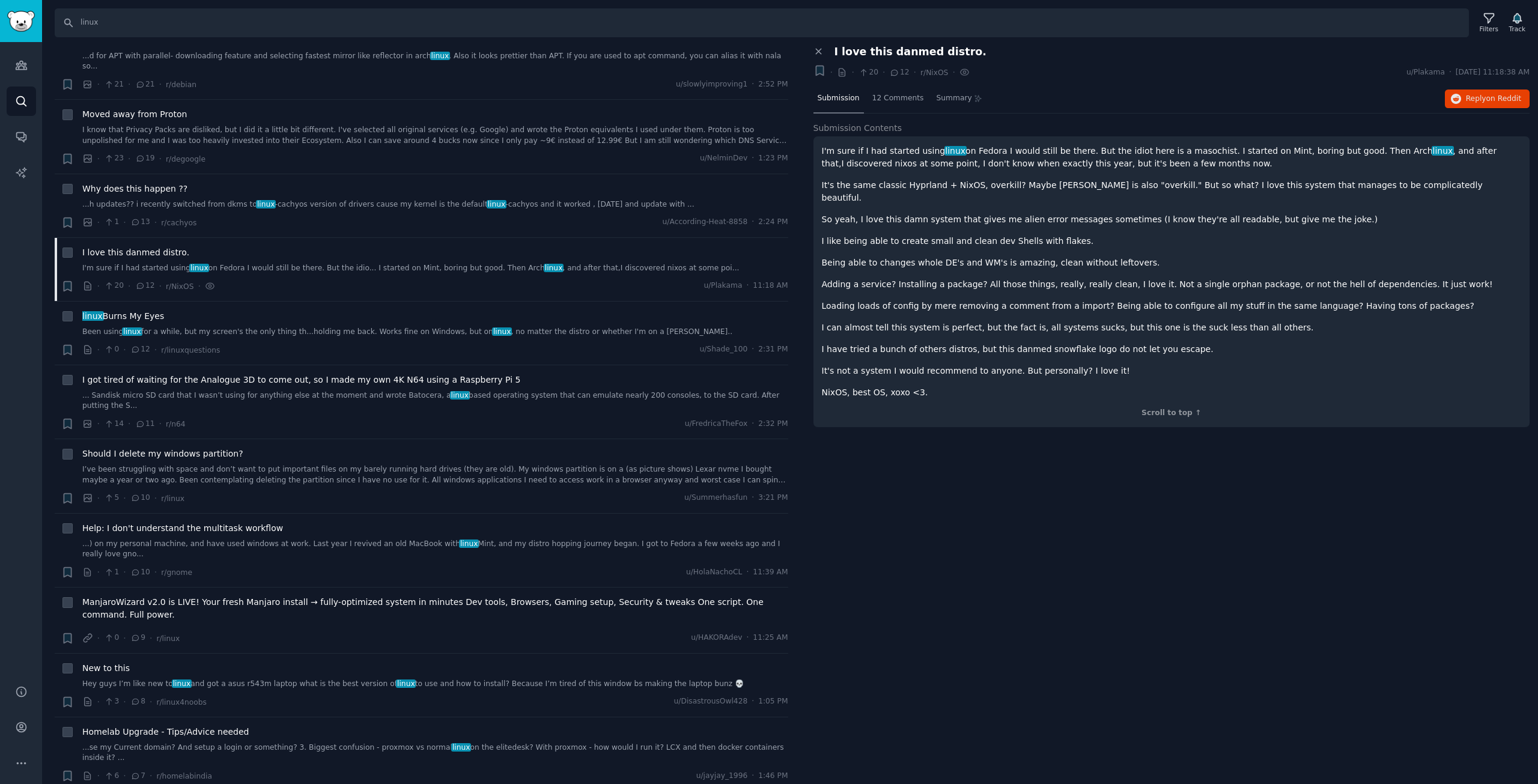
click at [912, 235] on p "I like being able to create small and clean dev Shells with flakes." at bounding box center [1171, 241] width 700 height 13
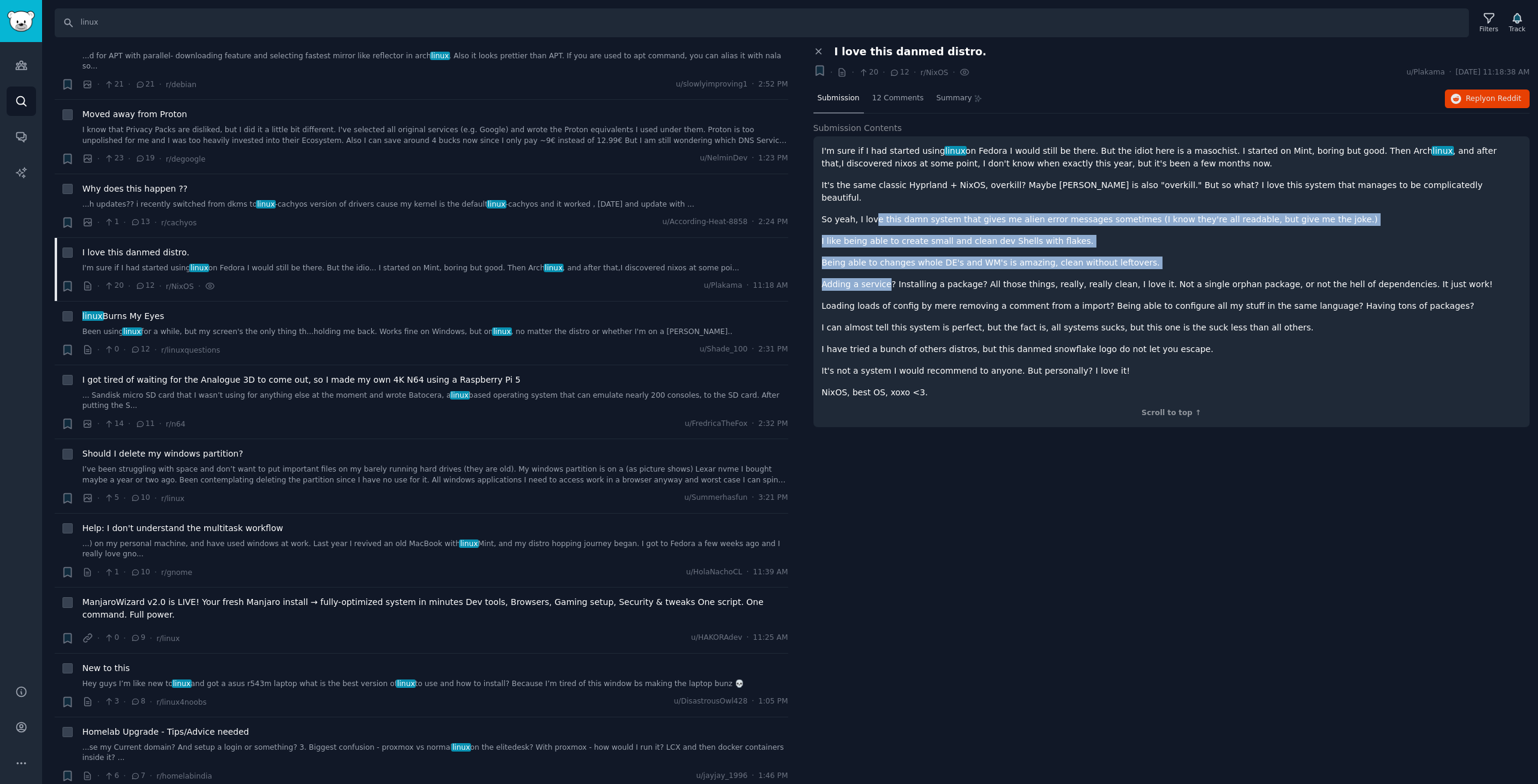
drag, startPoint x: 873, startPoint y: 193, endPoint x: 888, endPoint y: 269, distance: 77.5
click at [888, 269] on div "I'm sure if I had started using linux on Fedora I would still be there. But the…" at bounding box center [1171, 272] width 700 height 254
click at [888, 278] on p "Adding a service? Installing a package? All those things, really, really clean,…" at bounding box center [1171, 284] width 700 height 13
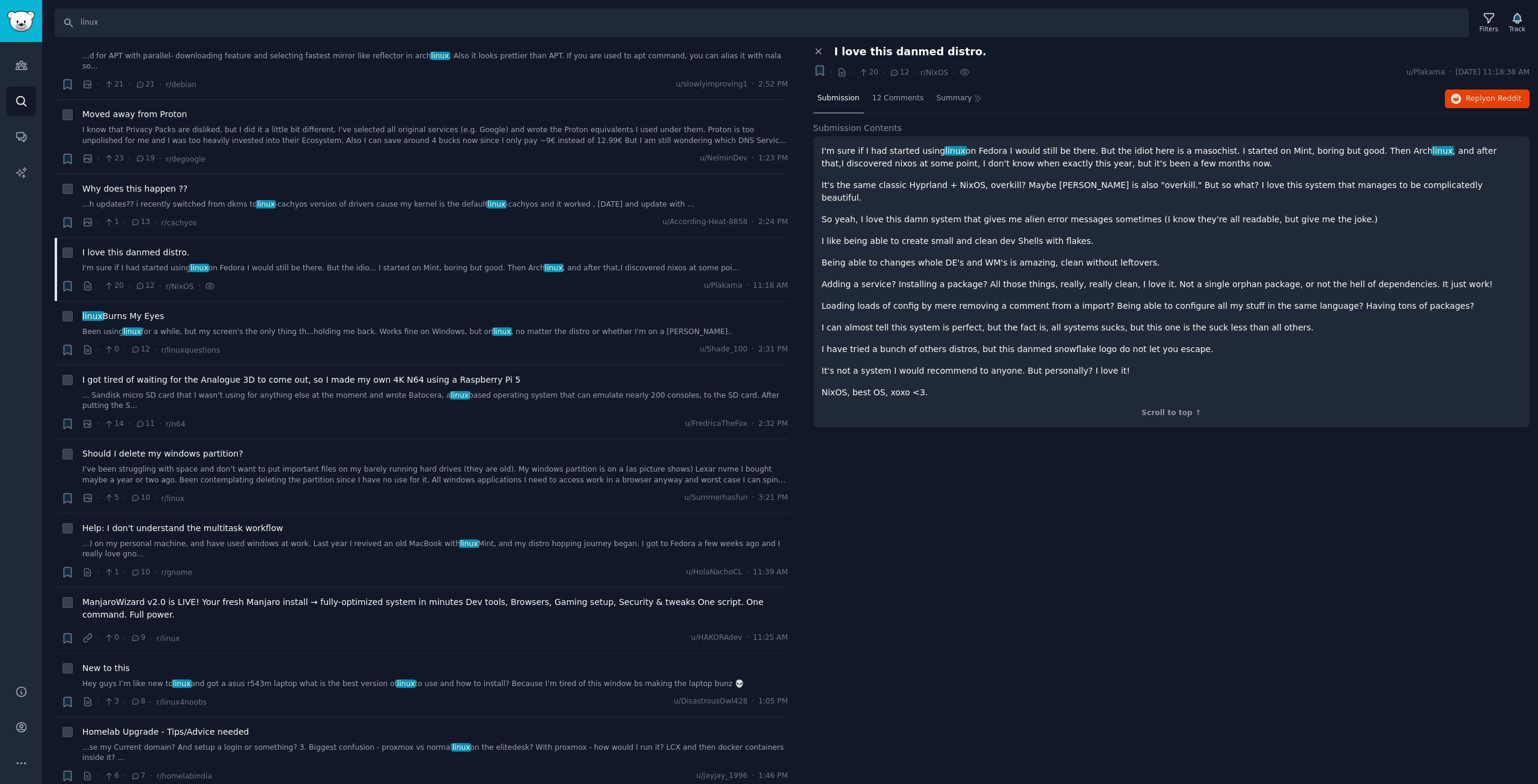
click at [883, 213] on p "So yeah, I love this damn system that gives me alien error messages sometimes (…" at bounding box center [1171, 219] width 700 height 13
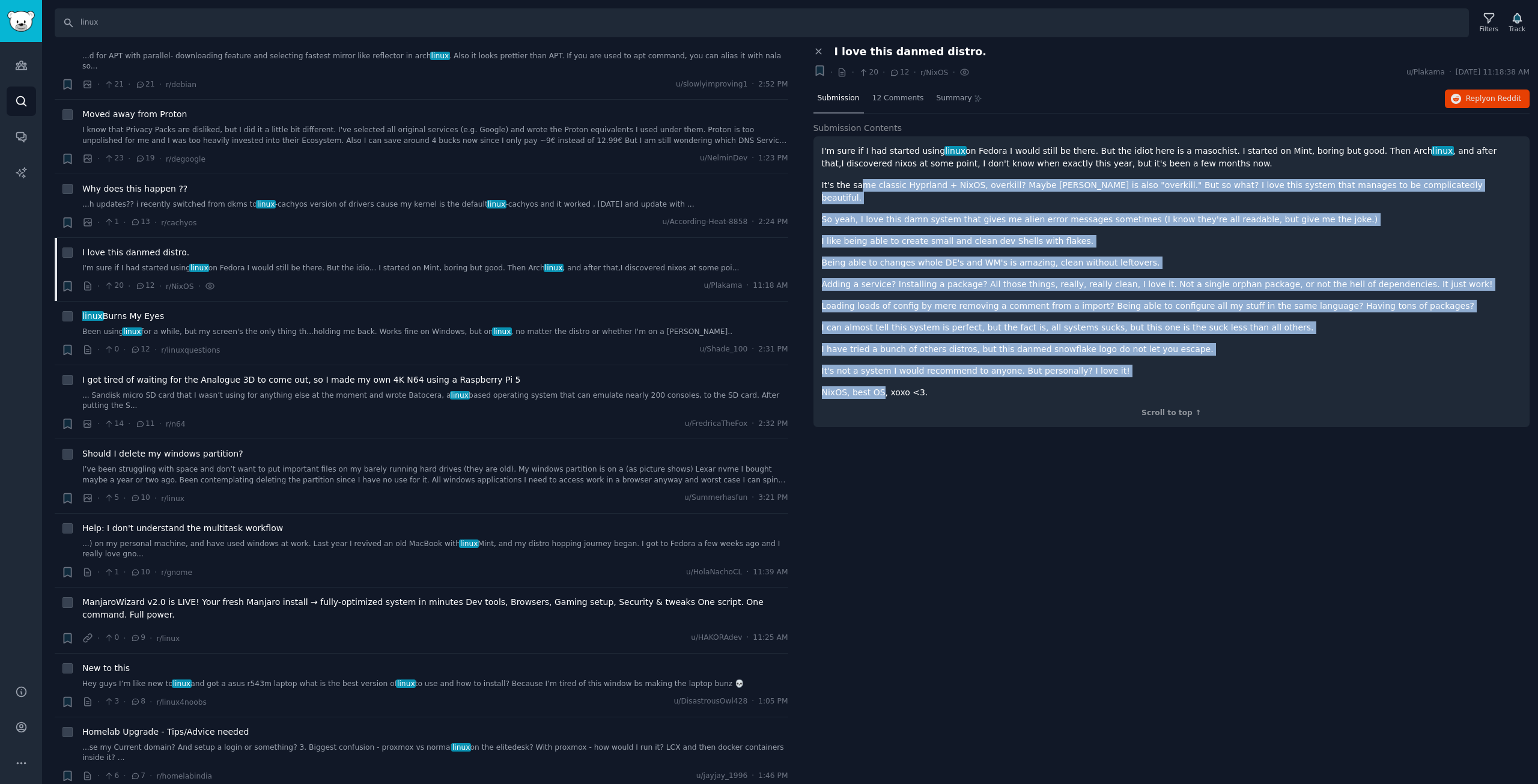
drag, startPoint x: 858, startPoint y: 191, endPoint x: 881, endPoint y: 381, distance: 191.4
click at [881, 381] on div "I'm sure if I had started using linux on Fedora I would still be there. But the…" at bounding box center [1171, 272] width 700 height 254
click at [881, 386] on p "NixOS, best OS, xoxo <3." at bounding box center [1171, 392] width 700 height 13
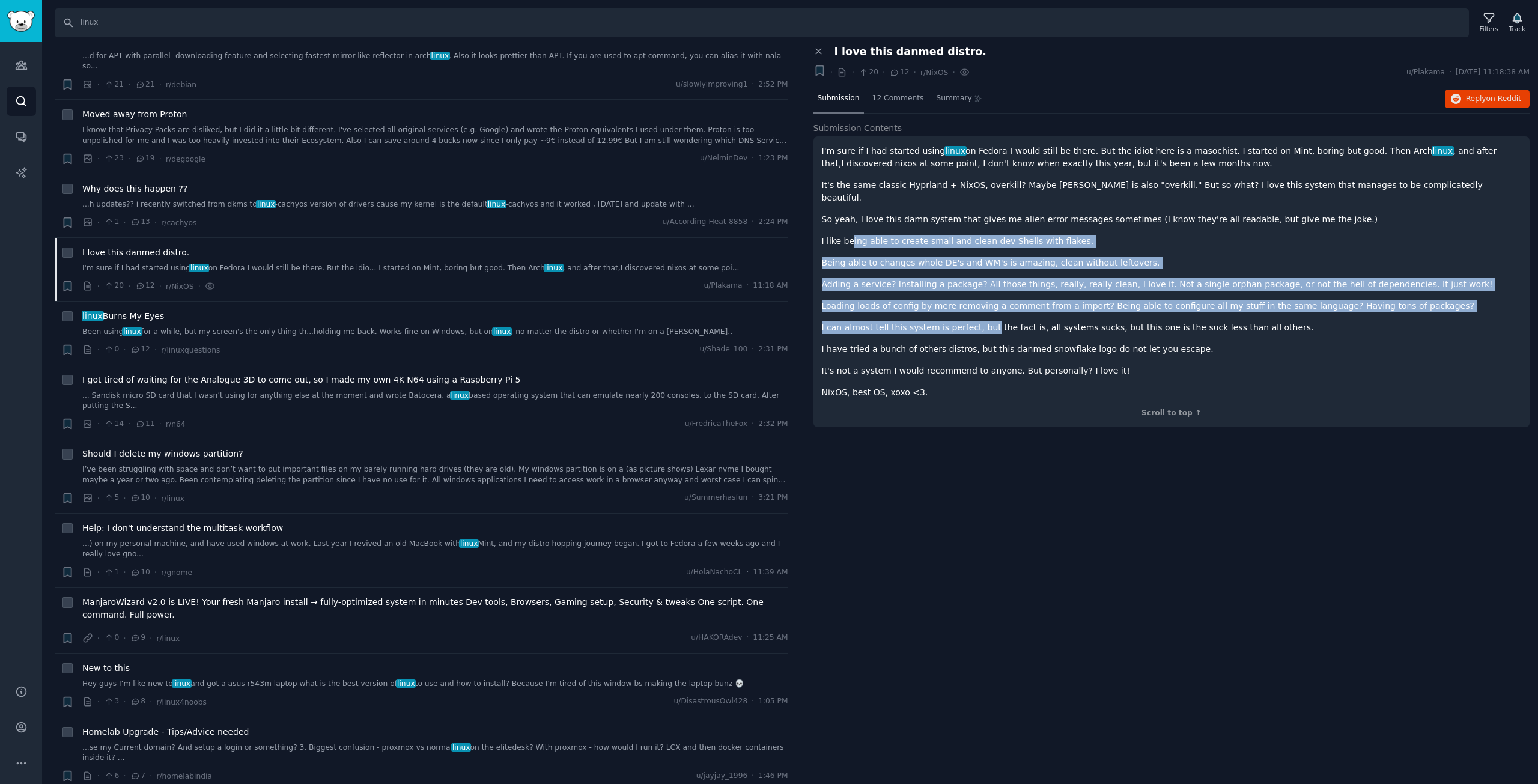
drag, startPoint x: 853, startPoint y: 224, endPoint x: 992, endPoint y: 319, distance: 168.4
click at [992, 319] on div "I'm sure if I had started using linux on Fedora I would still be there. But the…" at bounding box center [1171, 272] width 700 height 254
click at [992, 321] on p "I can almost tell this system is perfect, but the fact is, all systems sucks, b…" at bounding box center [1171, 327] width 700 height 13
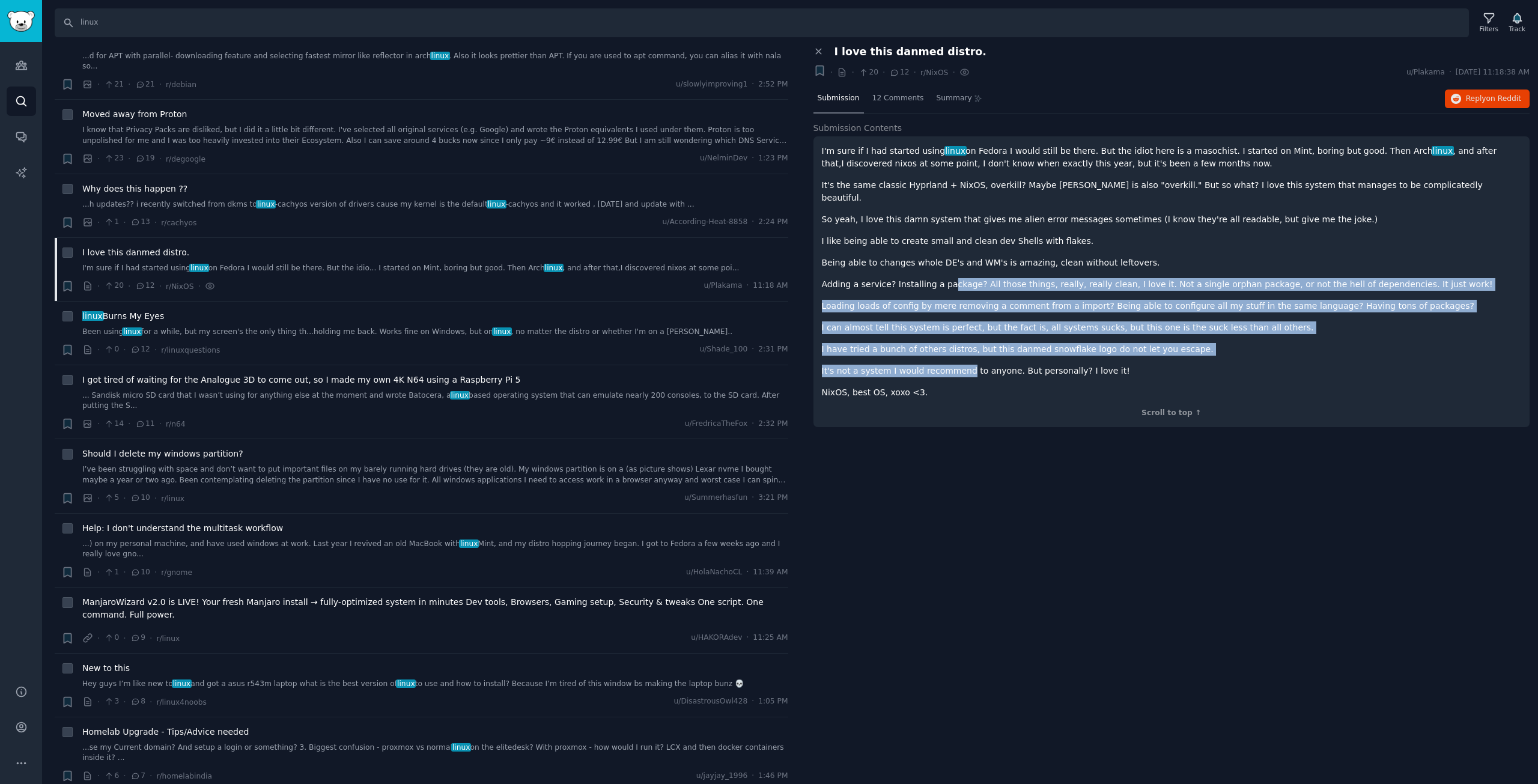
drag, startPoint x: 953, startPoint y: 274, endPoint x: 970, endPoint y: 345, distance: 73.0
click at [970, 345] on div "I'm sure if I had started using linux on Fedora I would still be there. But the…" at bounding box center [1171, 272] width 700 height 254
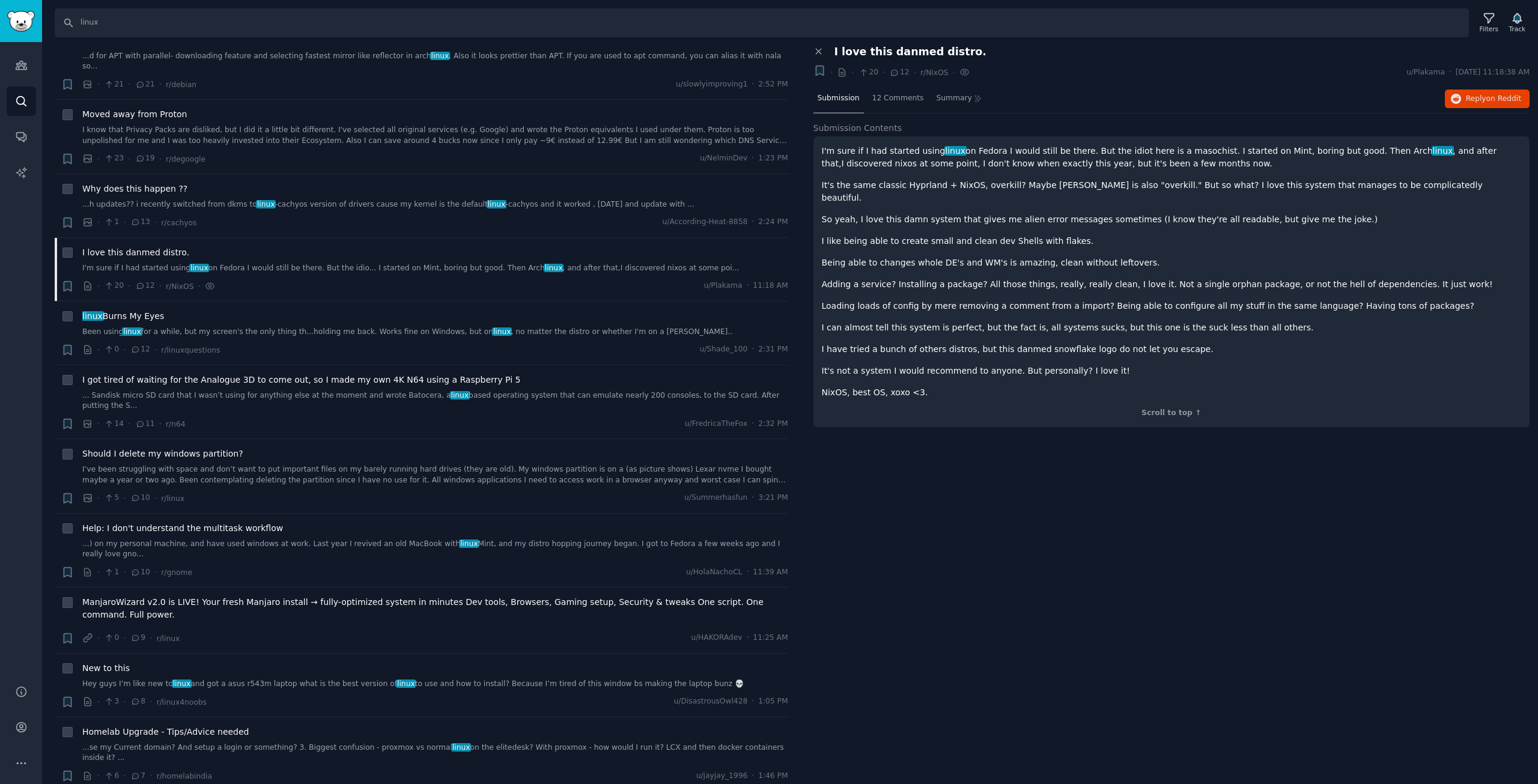
click at [1091, 566] on div "Close panel I love this danmed distro. Bookmark this conversation + · · 20 · 12…" at bounding box center [1171, 415] width 734 height 739
click at [1490, 105] on button "Reply on Reddit" at bounding box center [1487, 99] width 85 height 19
